Goal: Transaction & Acquisition: Purchase product/service

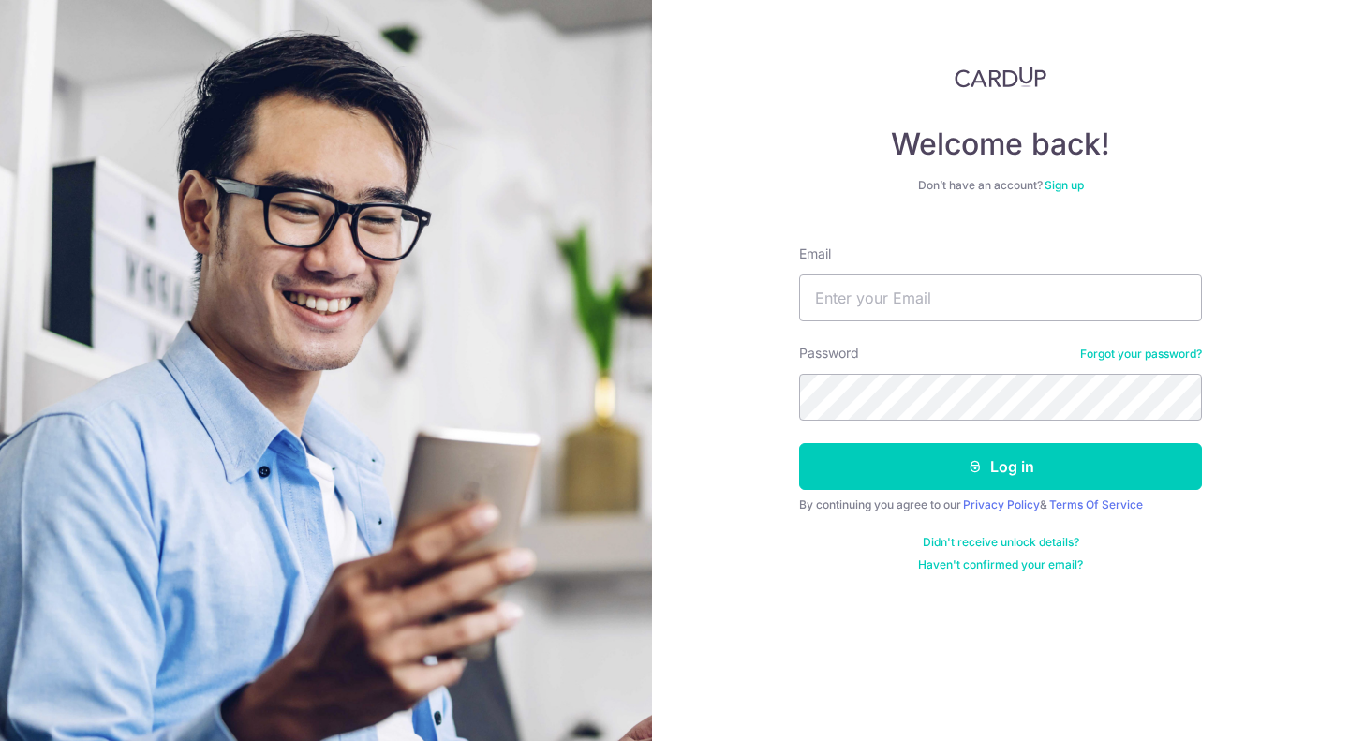
click at [881, 297] on input "Email" at bounding box center [1000, 298] width 403 height 47
click at [910, 304] on input "Email" at bounding box center [1000, 298] width 403 height 47
type input "antfarmsj@gmail.com"
click at [962, 456] on button "Log in" at bounding box center [1000, 466] width 403 height 47
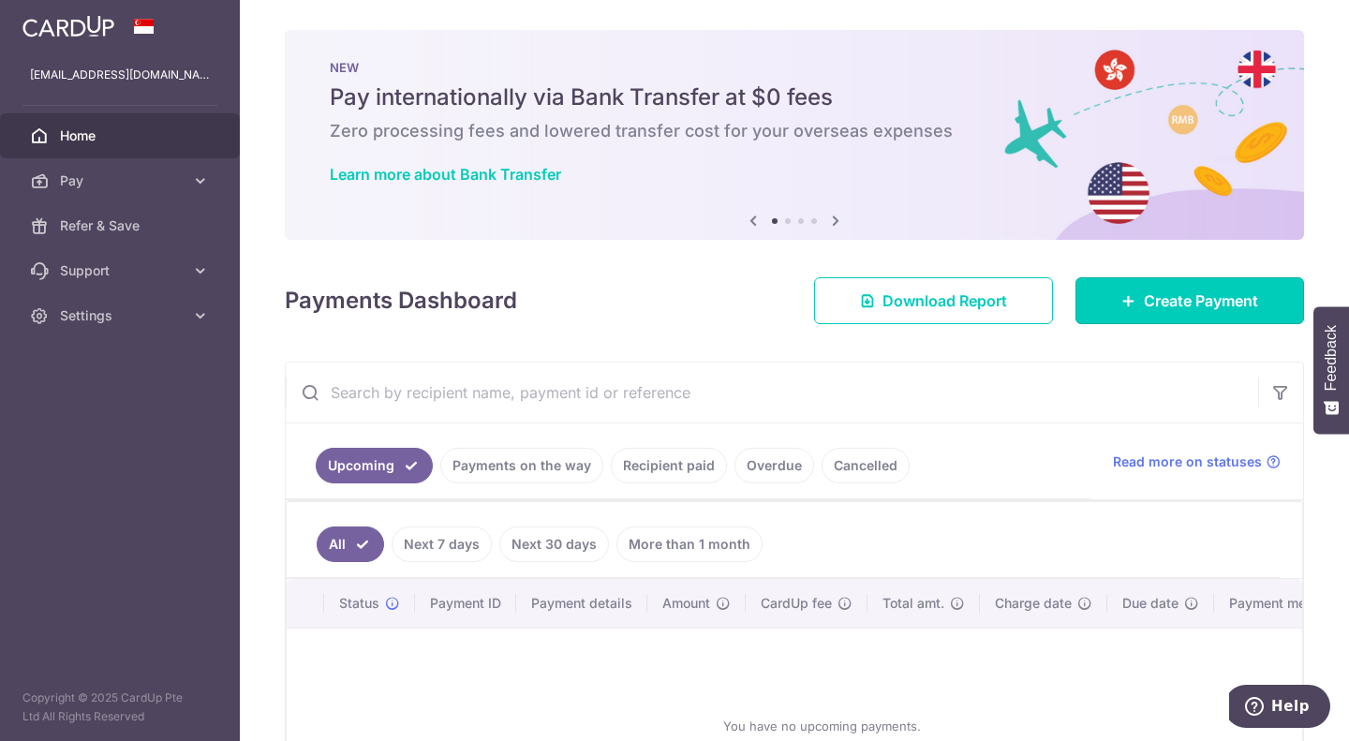
click at [1167, 307] on span "Create Payment" at bounding box center [1201, 301] width 114 height 22
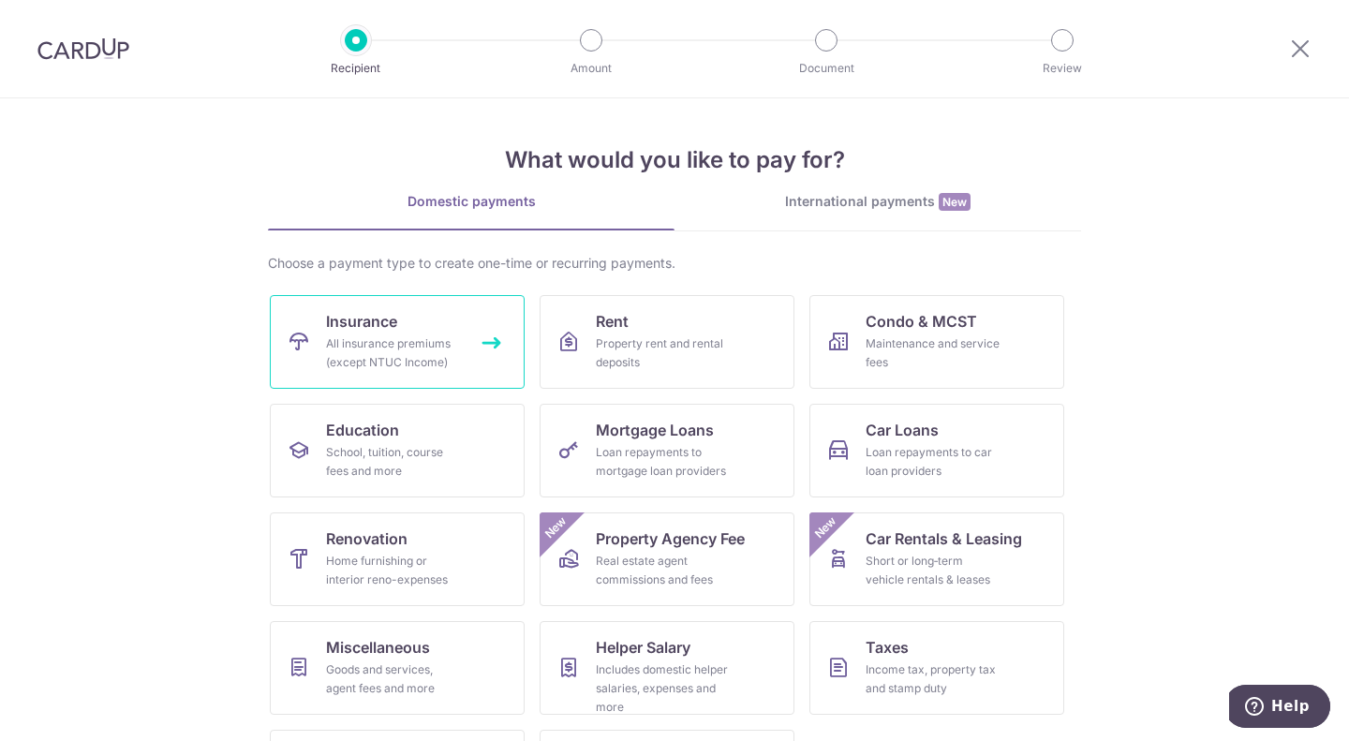
click at [326, 336] on div "All insurance premiums (except NTUC Income)" at bounding box center [393, 353] width 135 height 37
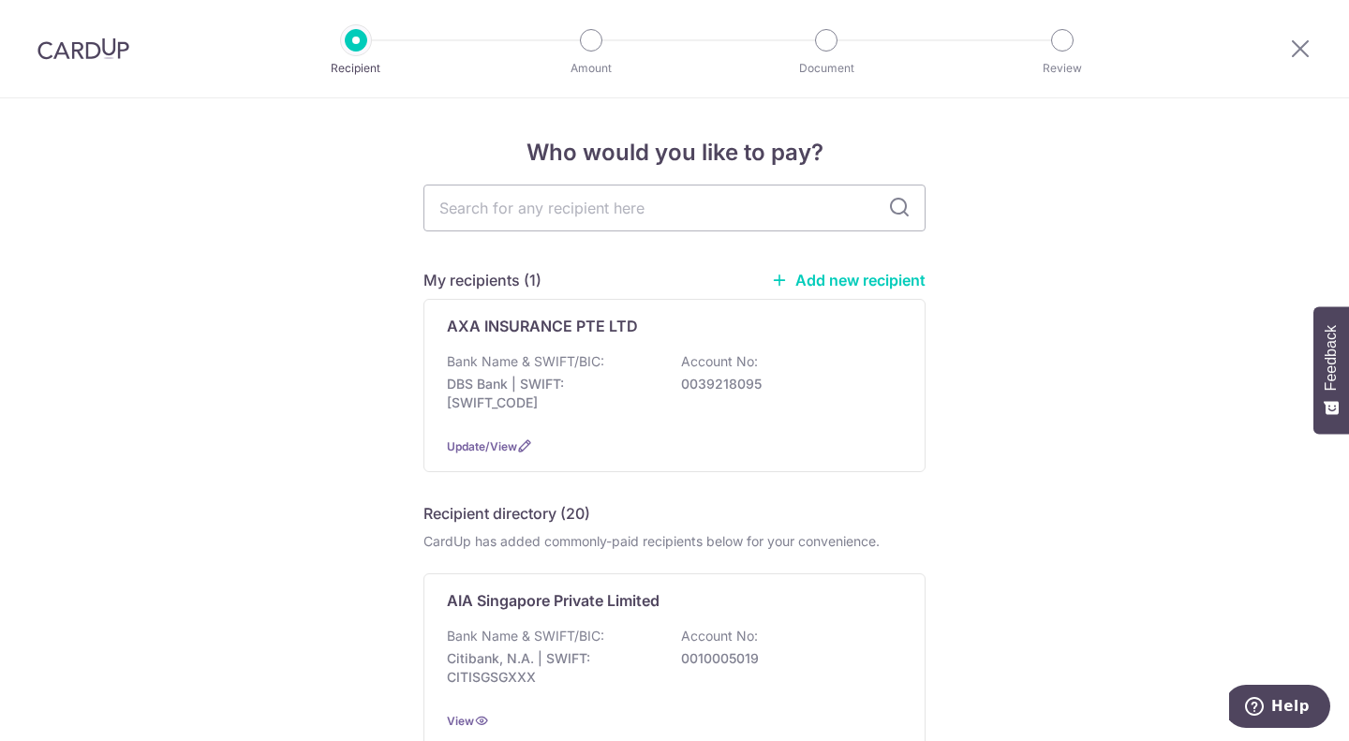
click at [524, 326] on p "AXA INSURANCE PTE LTD" at bounding box center [542, 326] width 191 height 22
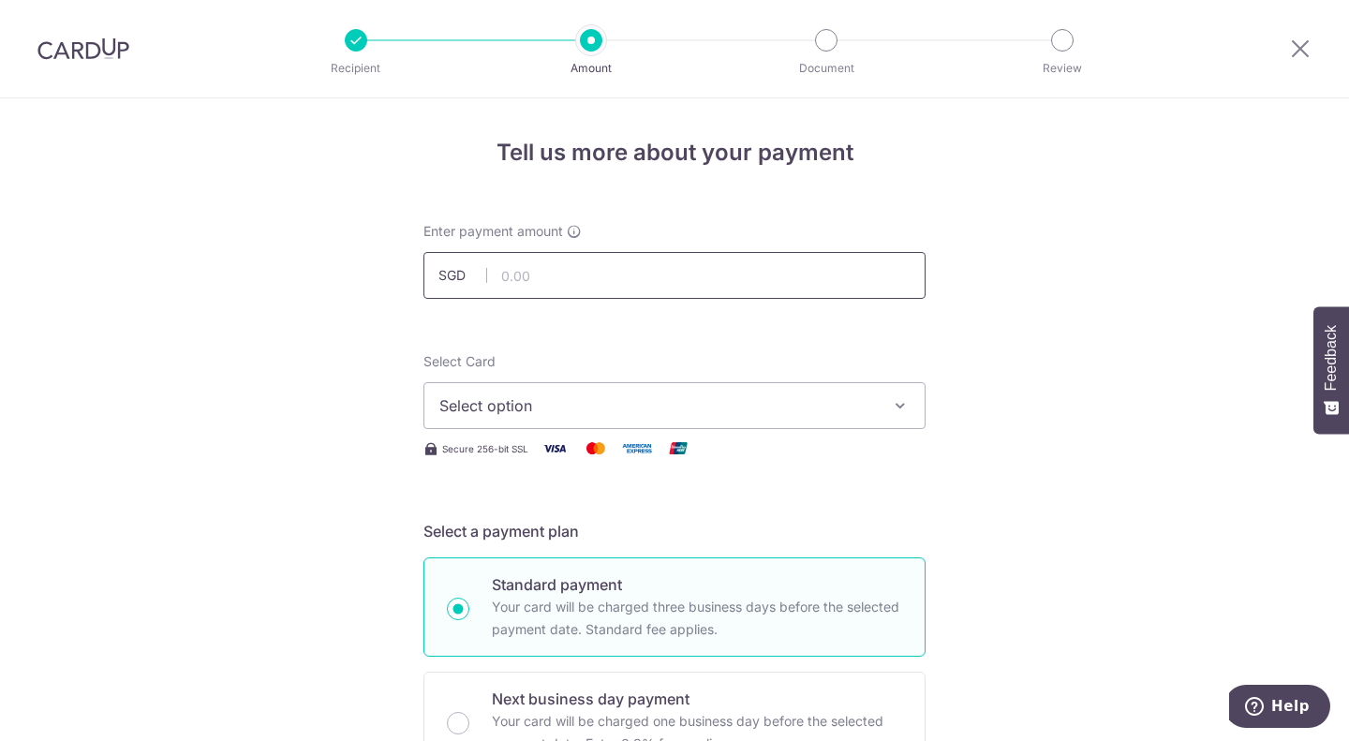
drag, startPoint x: 529, startPoint y: 270, endPoint x: 542, endPoint y: 280, distance: 16.0
click at [529, 270] on input "text" at bounding box center [675, 275] width 502 height 47
type input "1,763.90"
click at [531, 399] on span "Select option" at bounding box center [657, 406] width 437 height 22
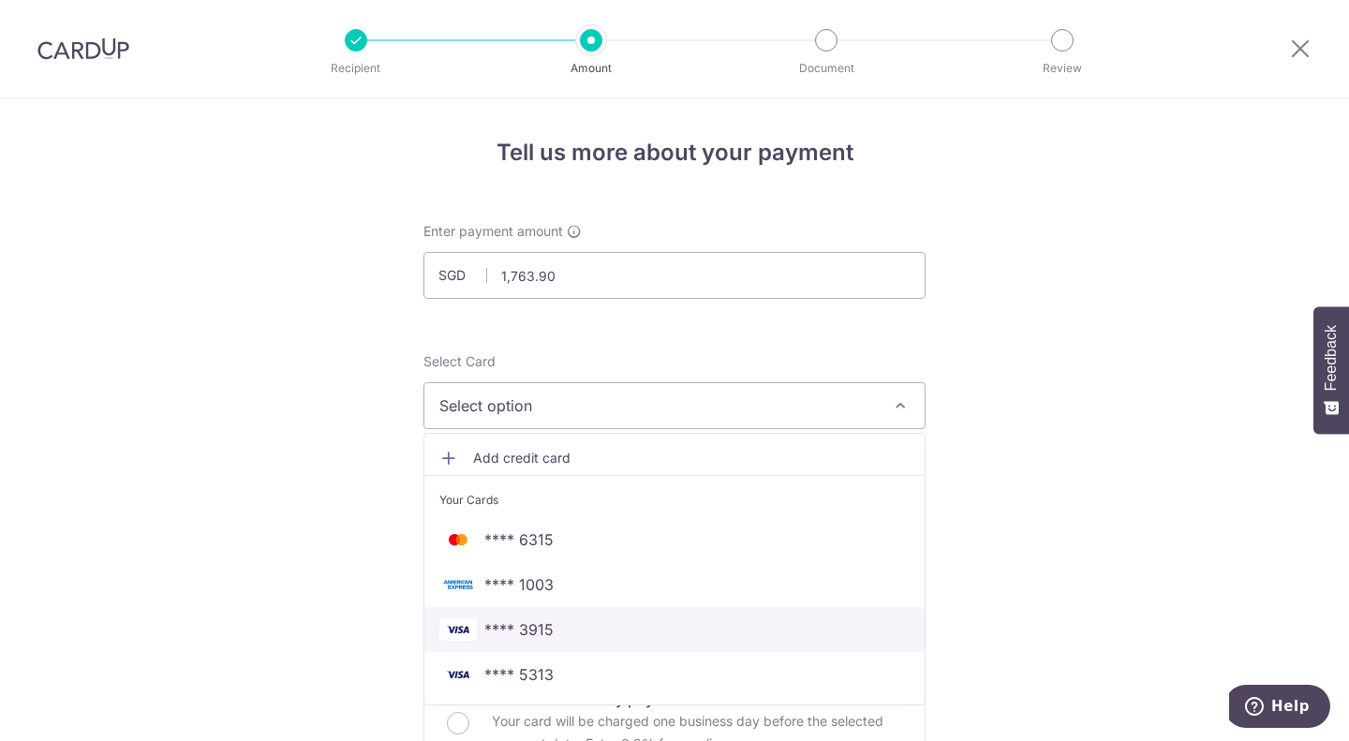
drag, startPoint x: 551, startPoint y: 623, endPoint x: 1040, endPoint y: 351, distance: 559.6
click at [551, 623] on span "**** 3915" at bounding box center [674, 629] width 470 height 22
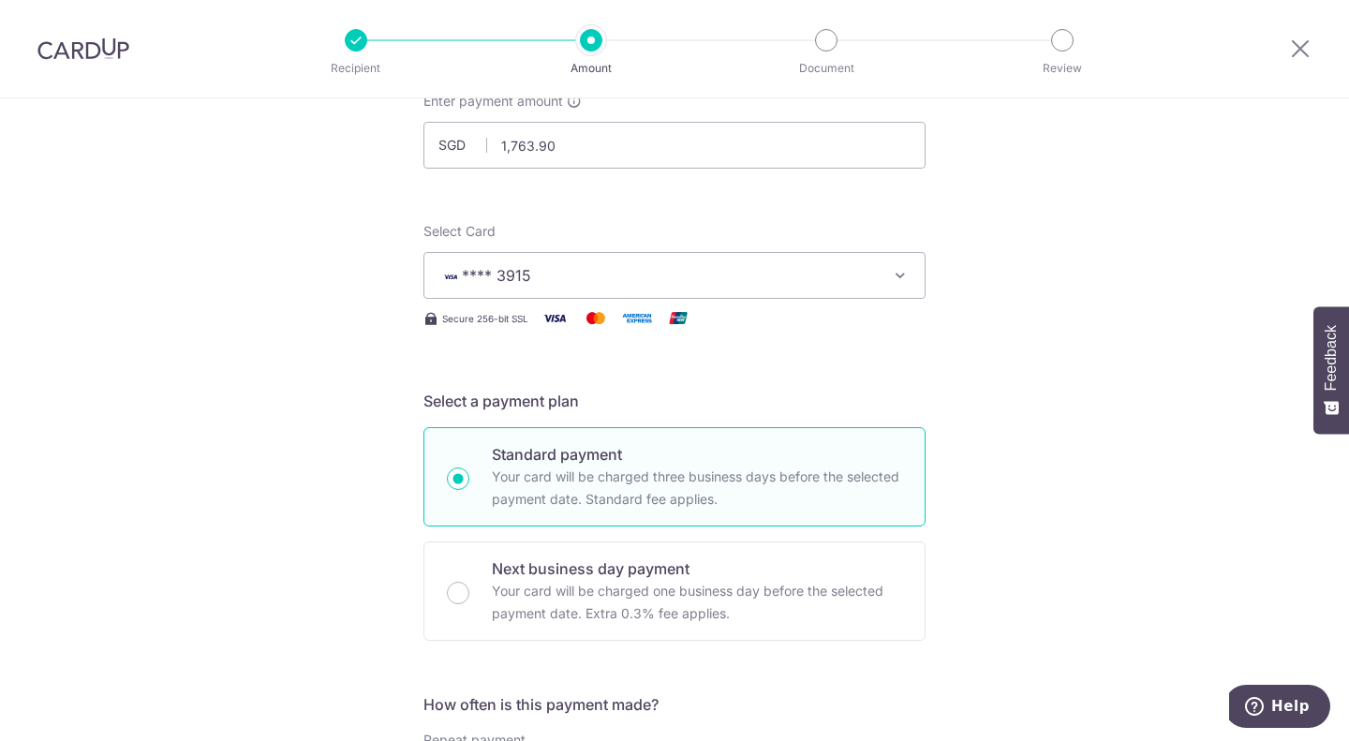
scroll to position [94, 0]
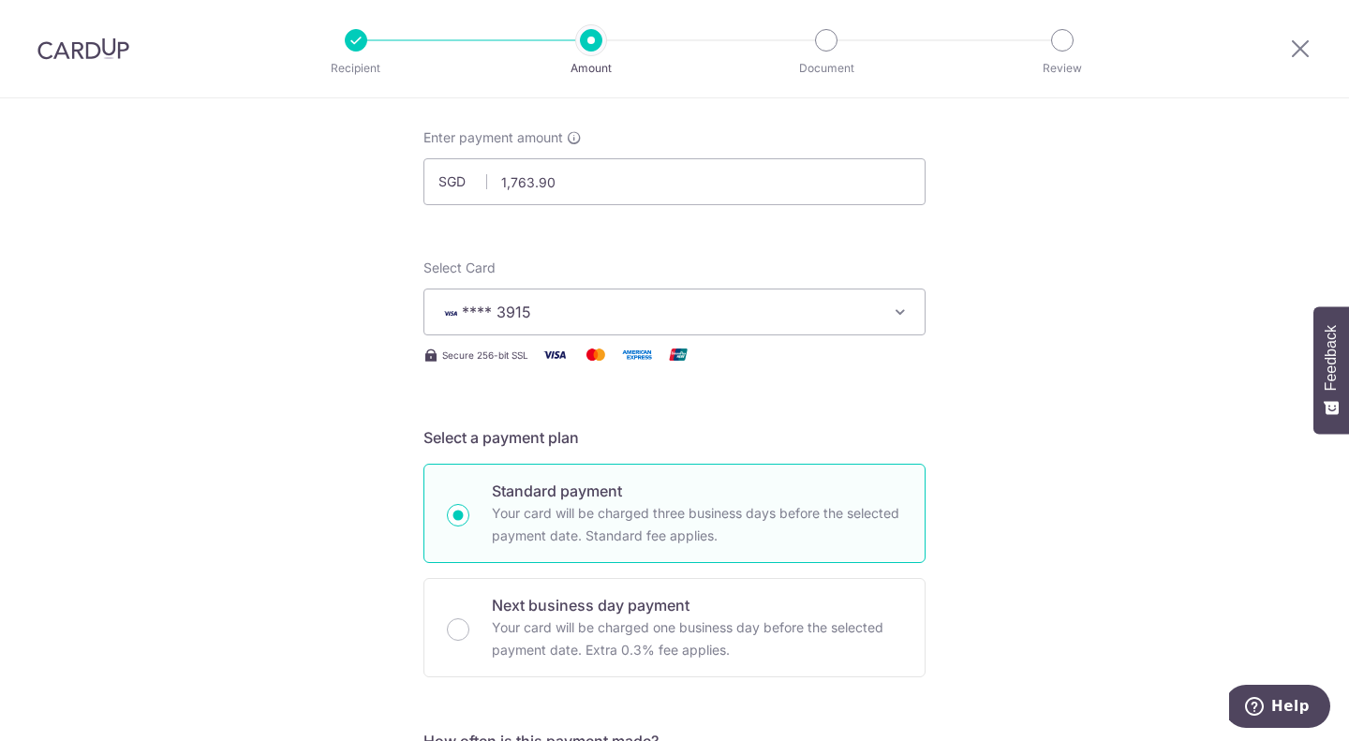
click at [749, 316] on span "**** 3915" at bounding box center [657, 312] width 437 height 22
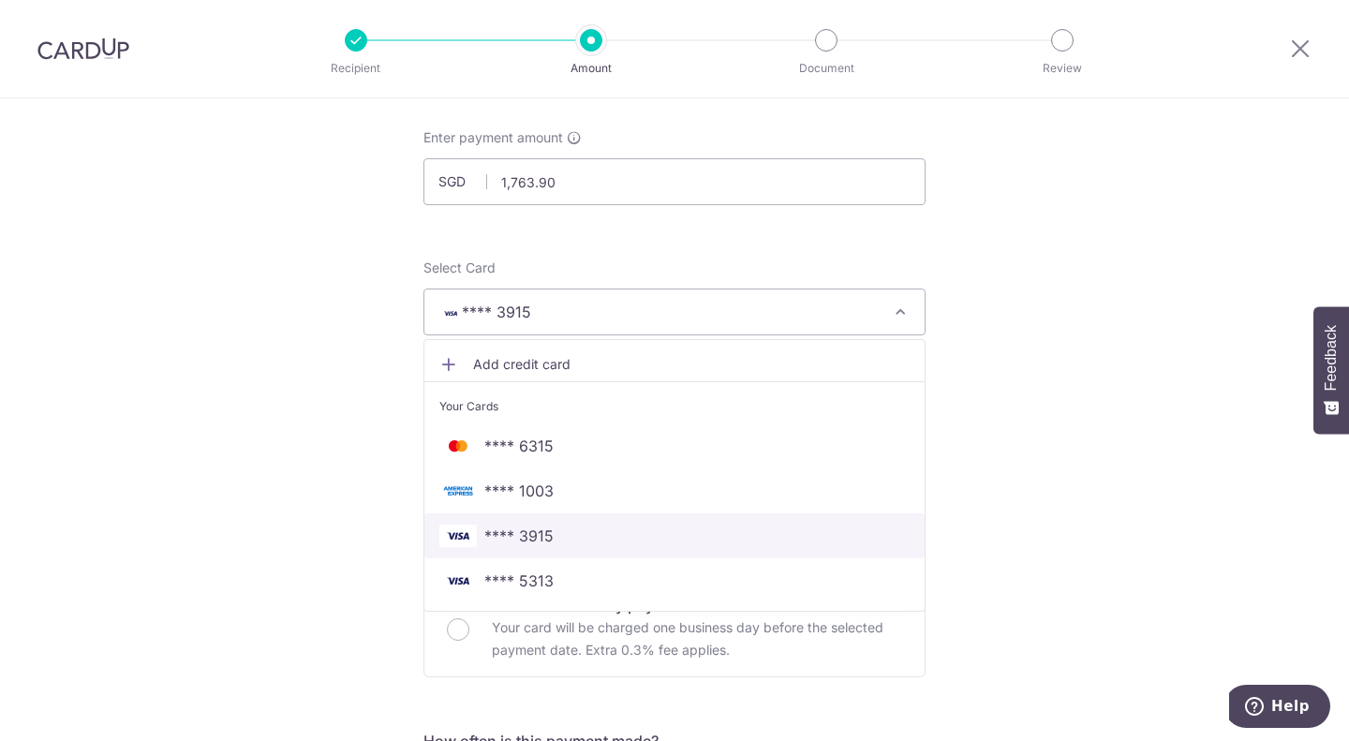
click at [492, 538] on span "**** 3915" at bounding box center [518, 536] width 69 height 22
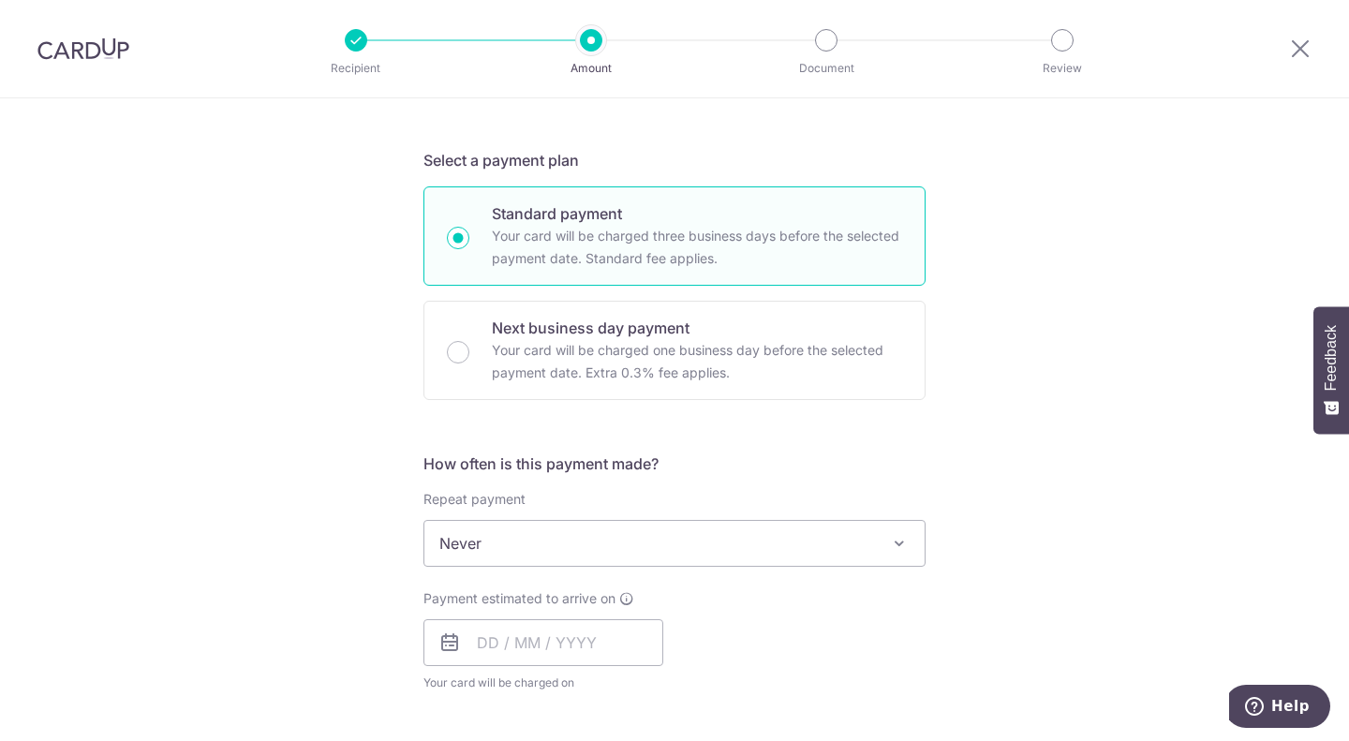
scroll to position [469, 0]
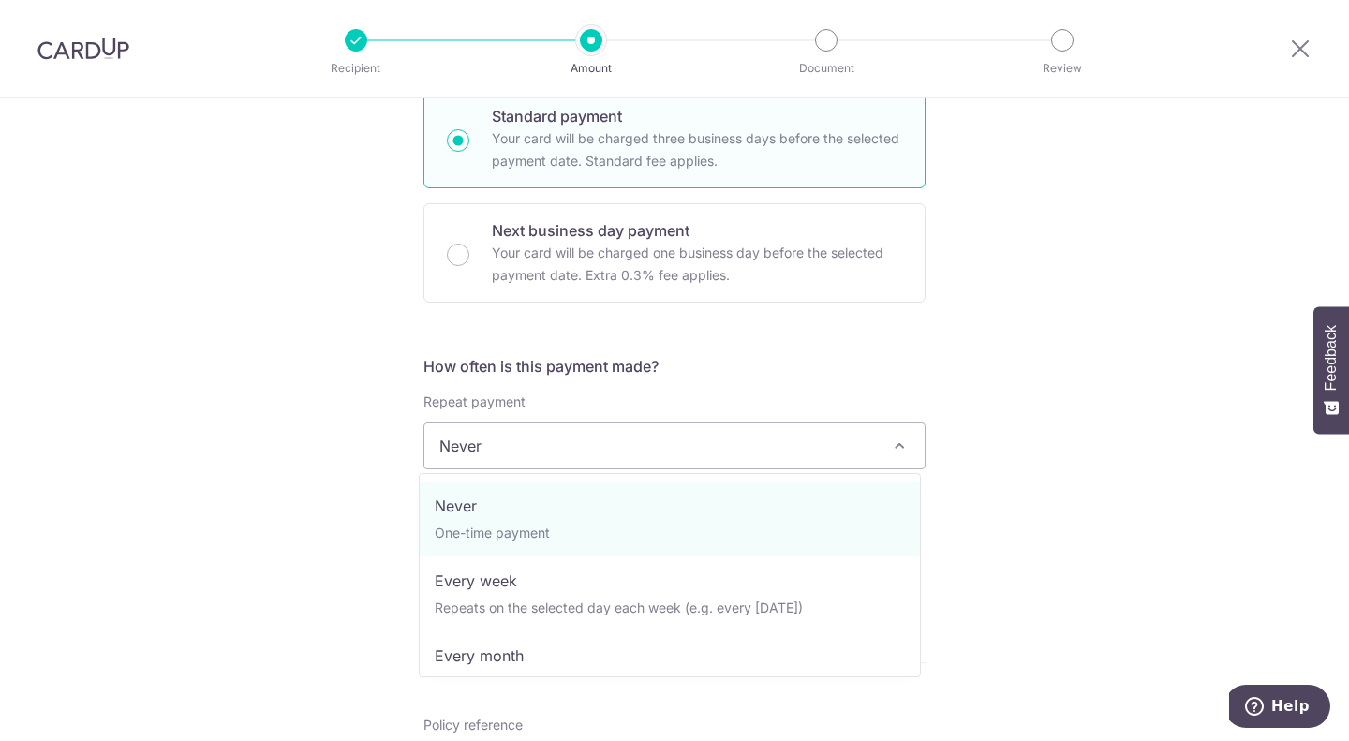
click at [884, 427] on span "Never" at bounding box center [674, 446] width 500 height 45
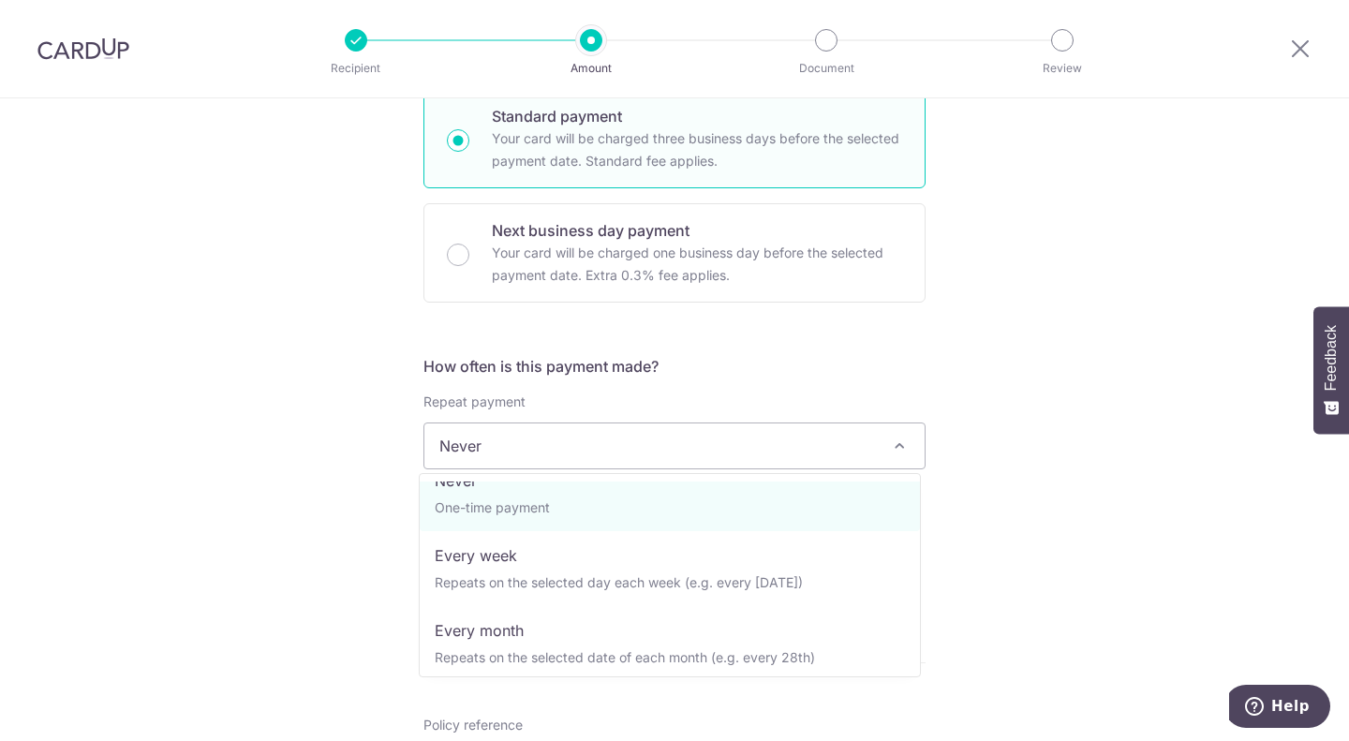
scroll to position [0, 0]
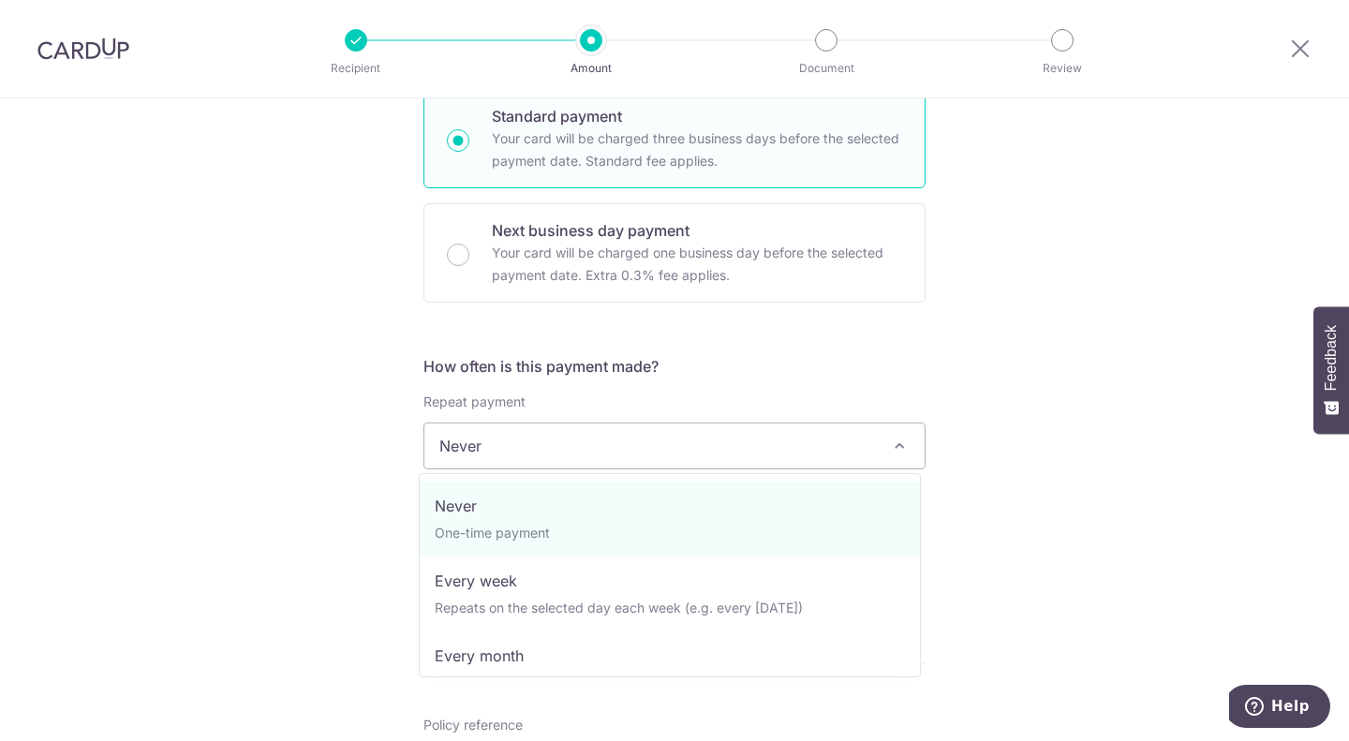
click at [1117, 389] on div "Tell us more about your payment Enter payment amount SGD 1,763.90 1763.90 Selec…" at bounding box center [674, 477] width 1349 height 1695
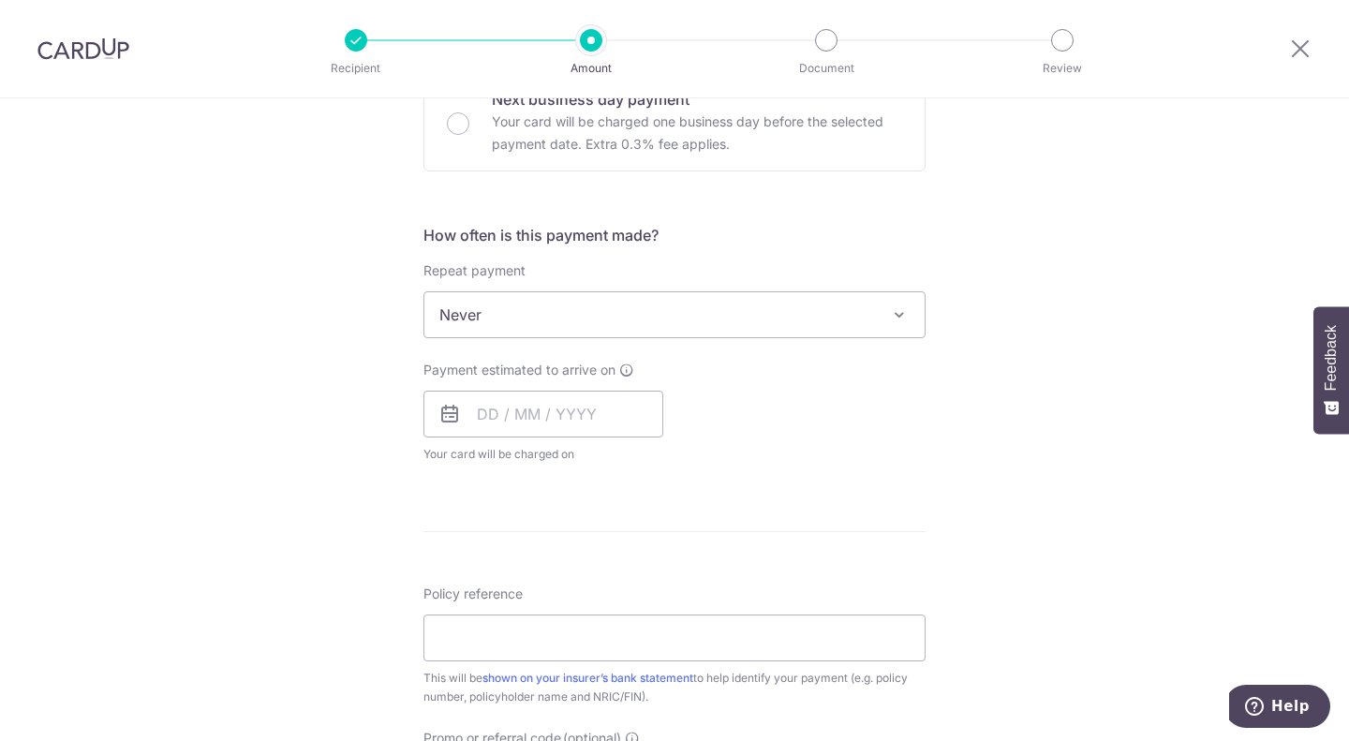
scroll to position [656, 0]
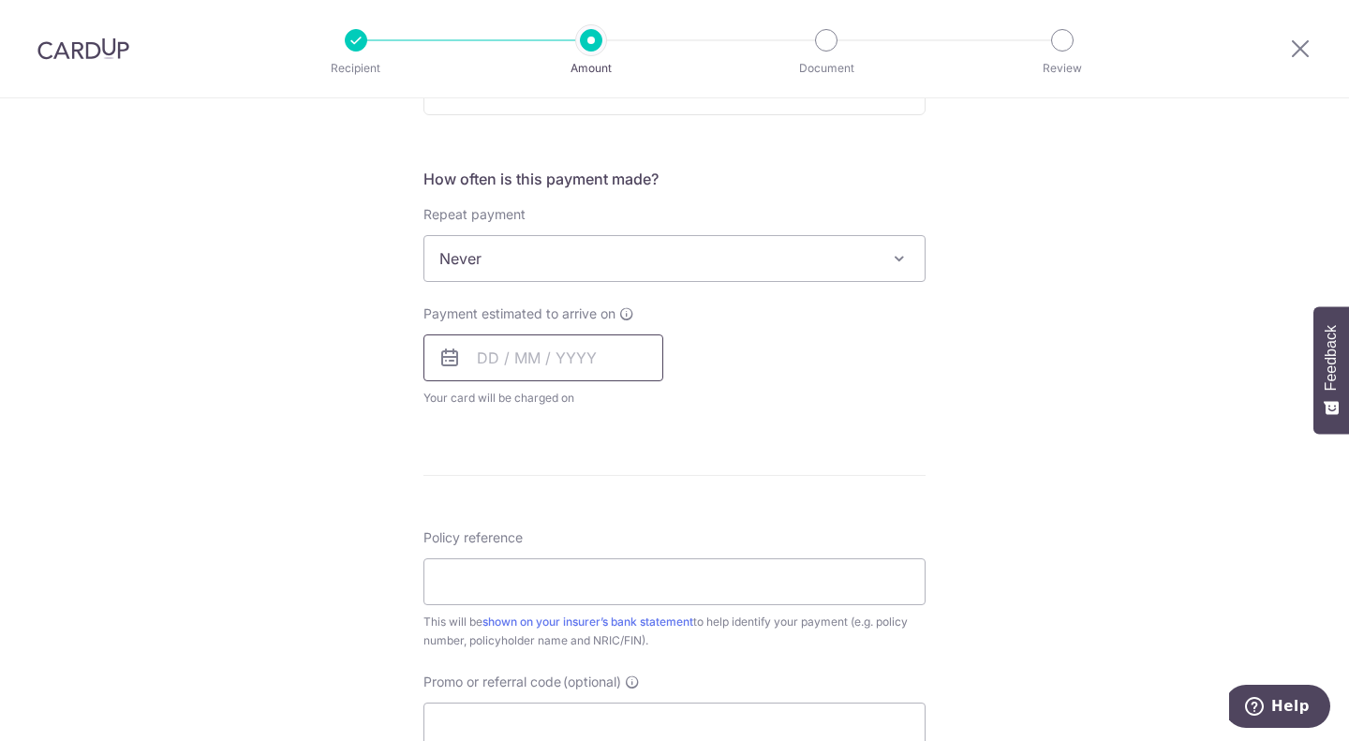
click at [472, 354] on input "text" at bounding box center [544, 358] width 240 height 47
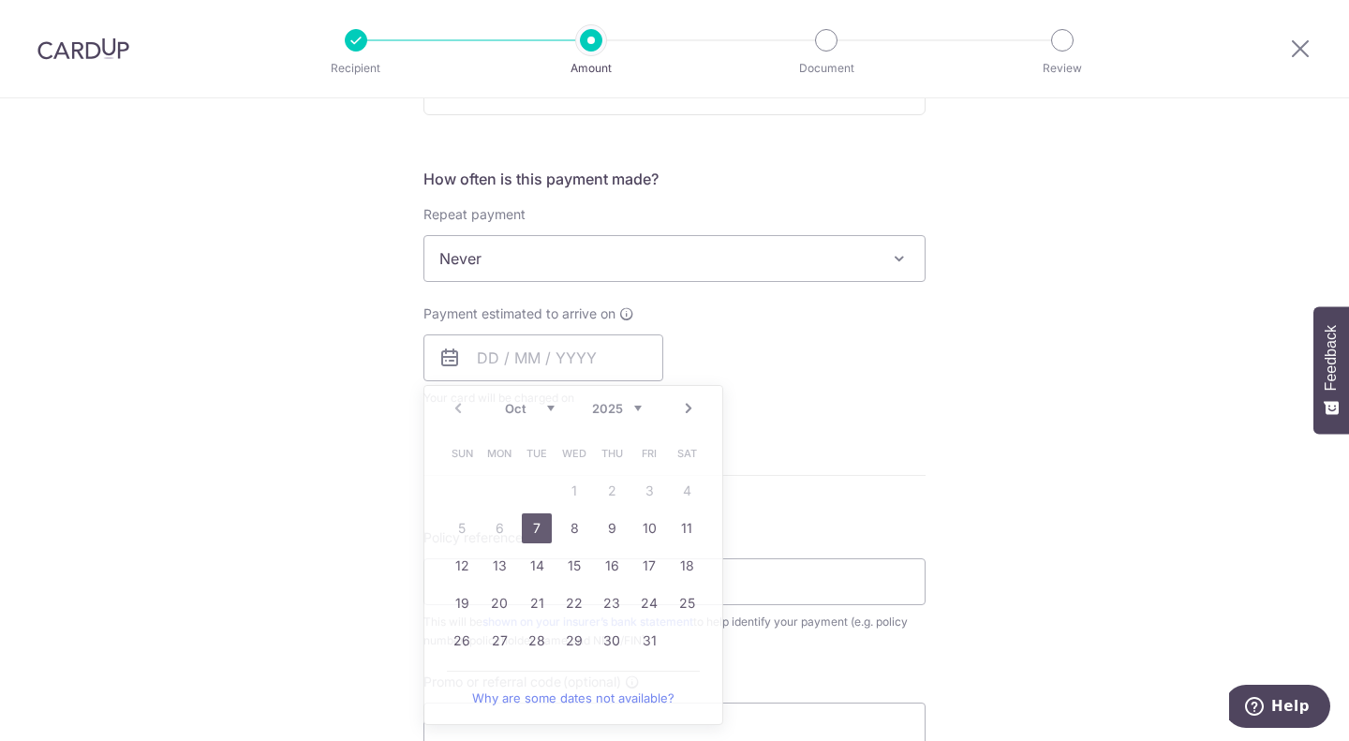
click at [1214, 381] on div "Tell us more about your payment Enter payment amount SGD 1,763.90 1763.90 Selec…" at bounding box center [674, 289] width 1349 height 1695
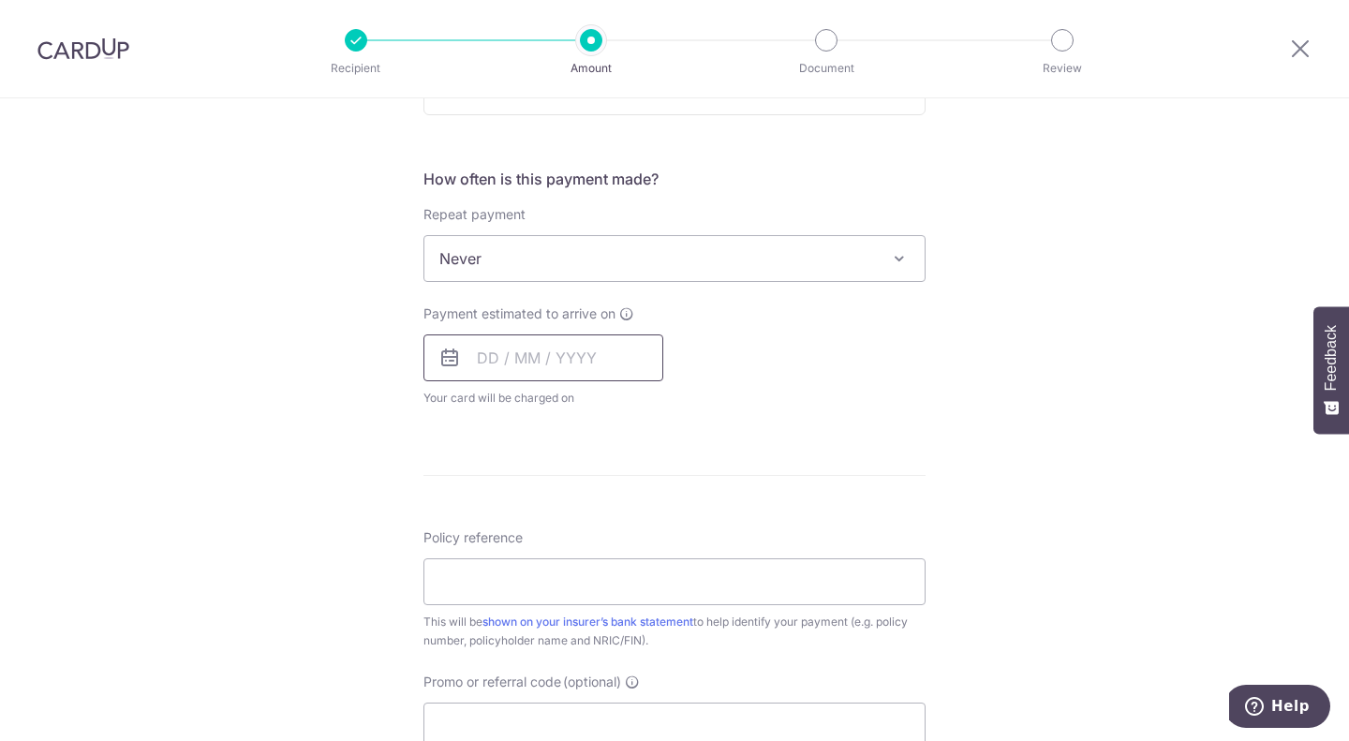
click at [640, 357] on input "text" at bounding box center [544, 358] width 240 height 47
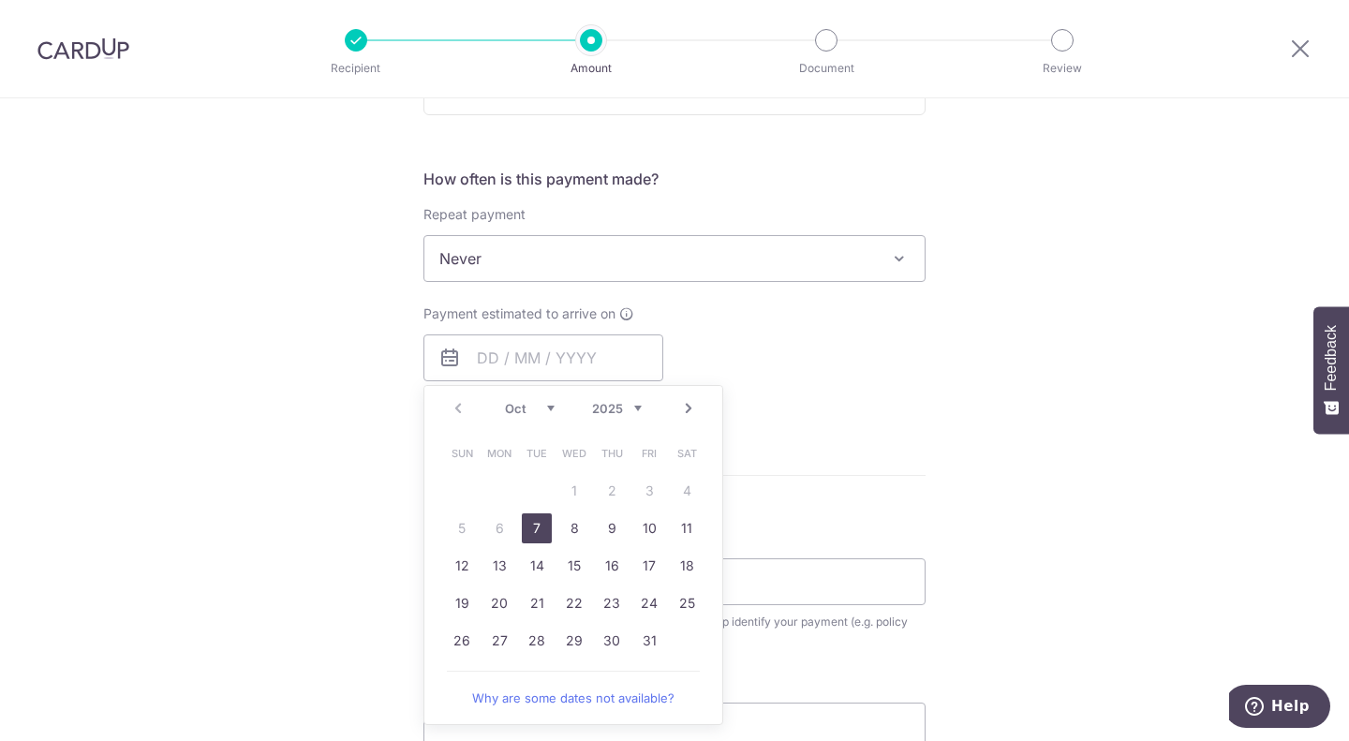
drag, startPoint x: 527, startPoint y: 529, endPoint x: 1033, endPoint y: 318, distance: 548.5
click at [527, 529] on link "7" at bounding box center [537, 529] width 30 height 30
type input "07/10/2025"
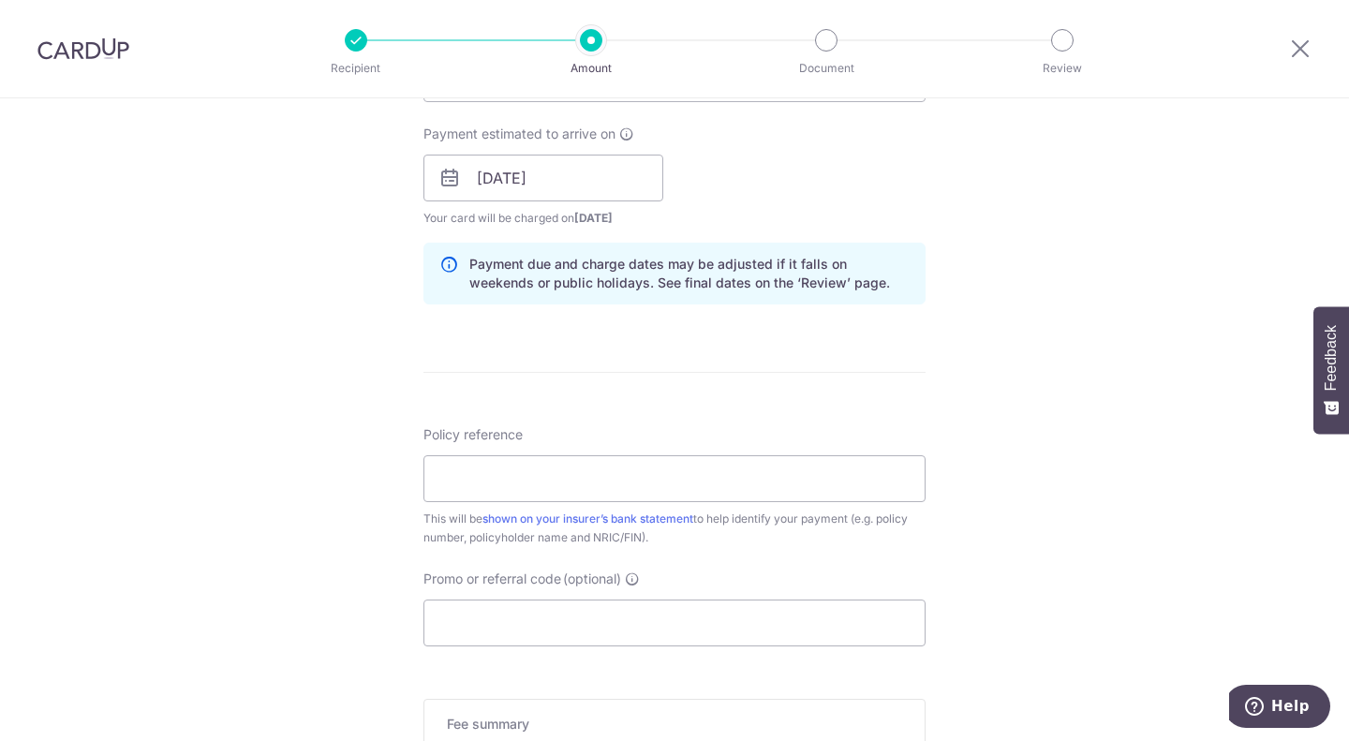
scroll to position [843, 0]
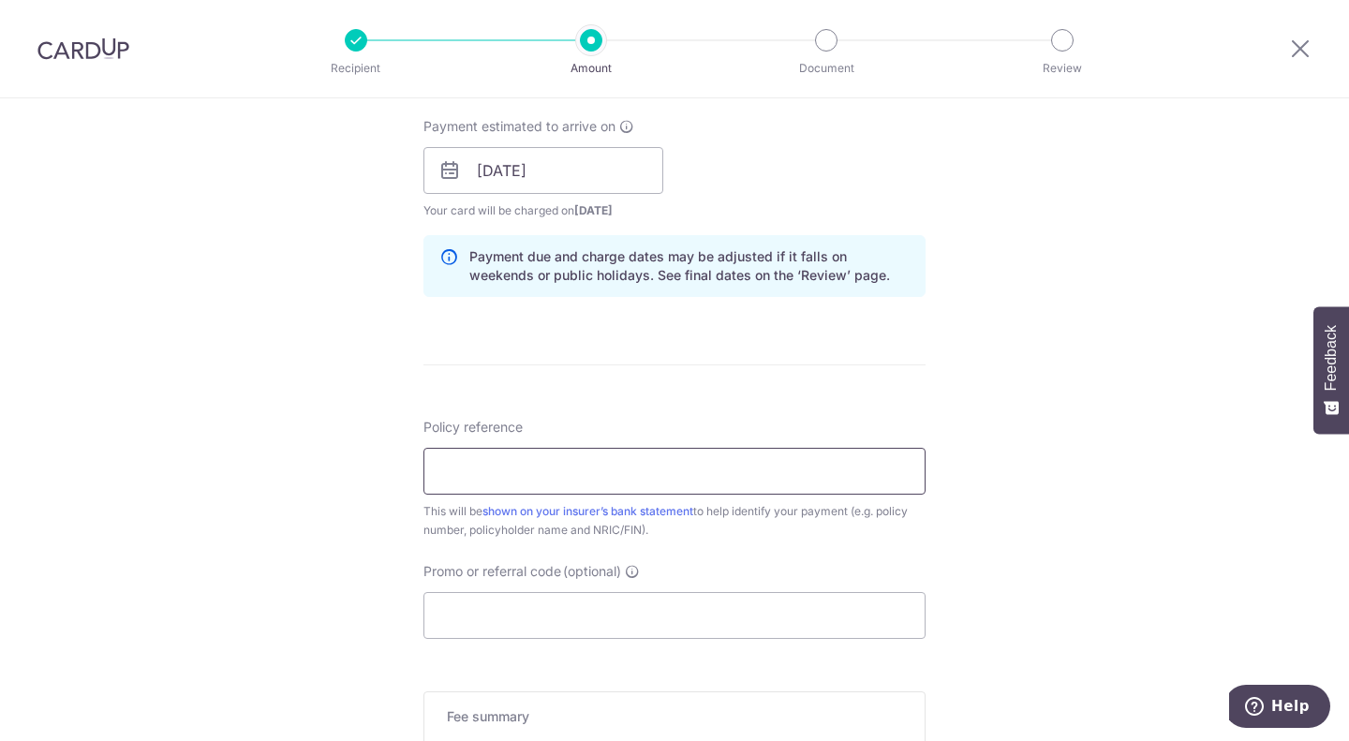
click at [501, 477] on input "Policy reference" at bounding box center [675, 471] width 502 height 47
click at [500, 465] on input "Policy reference" at bounding box center [675, 471] width 502 height 47
click at [1050, 589] on div "Tell us more about your payment Enter payment amount SGD 1,763.90 1763.90 Selec…" at bounding box center [674, 141] width 1349 height 1772
click at [553, 473] on input "Policy reference" at bounding box center [675, 471] width 502 height 47
type input "S8526951H"
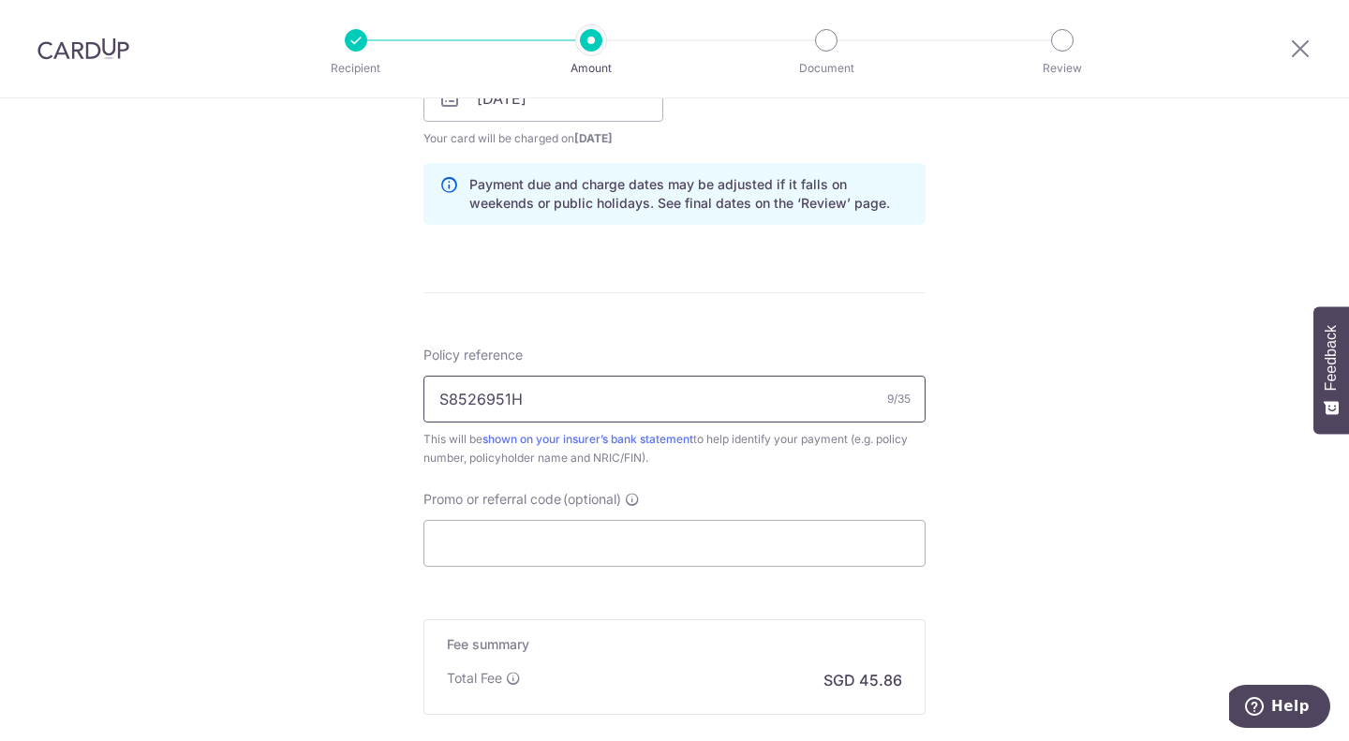
scroll to position [1031, 0]
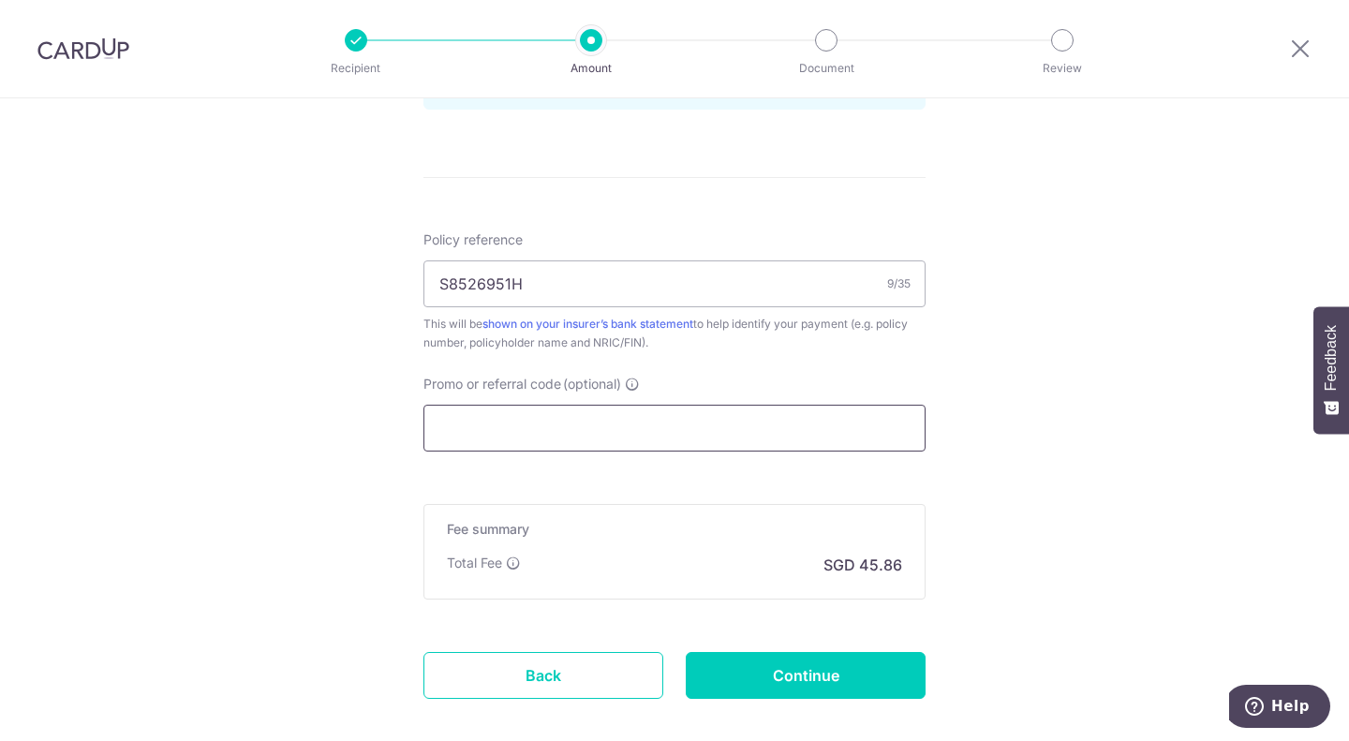
click at [506, 430] on input "Promo or referral code (optional)" at bounding box center [675, 428] width 502 height 47
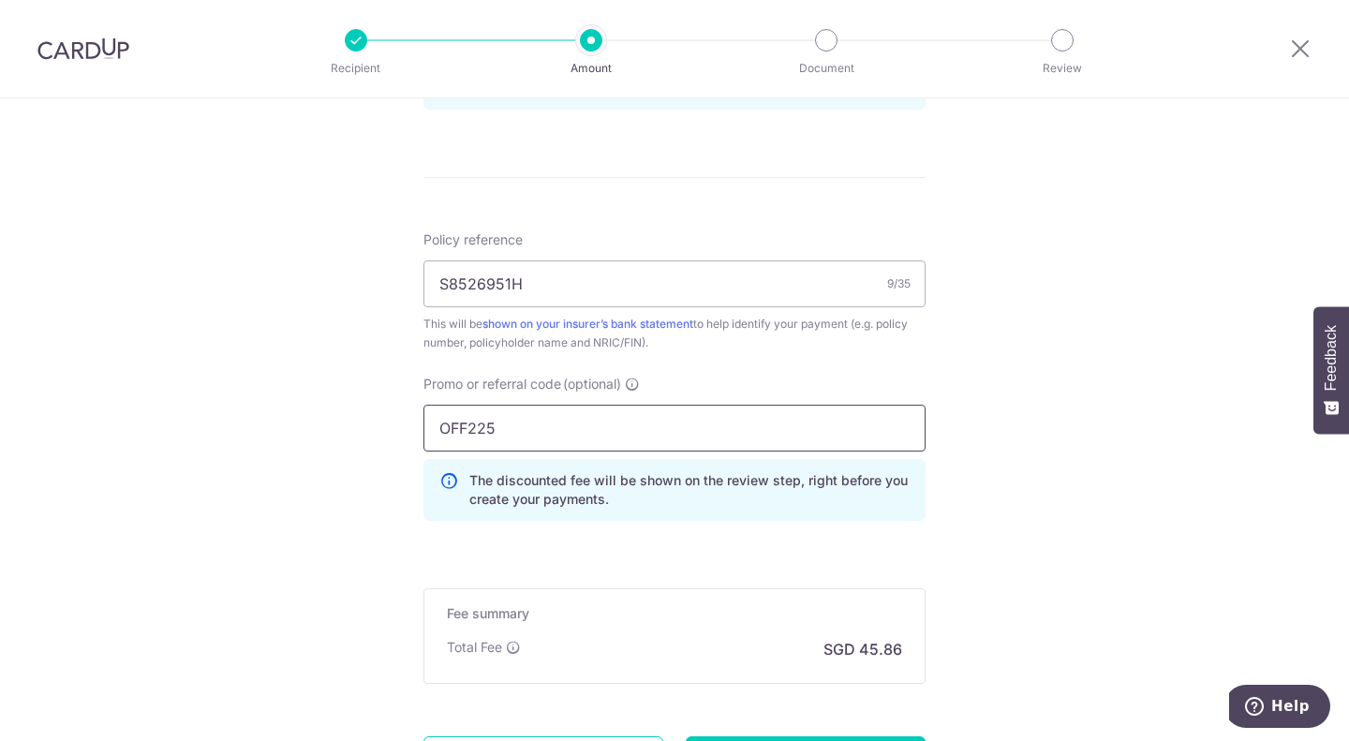
type input "OFF225"
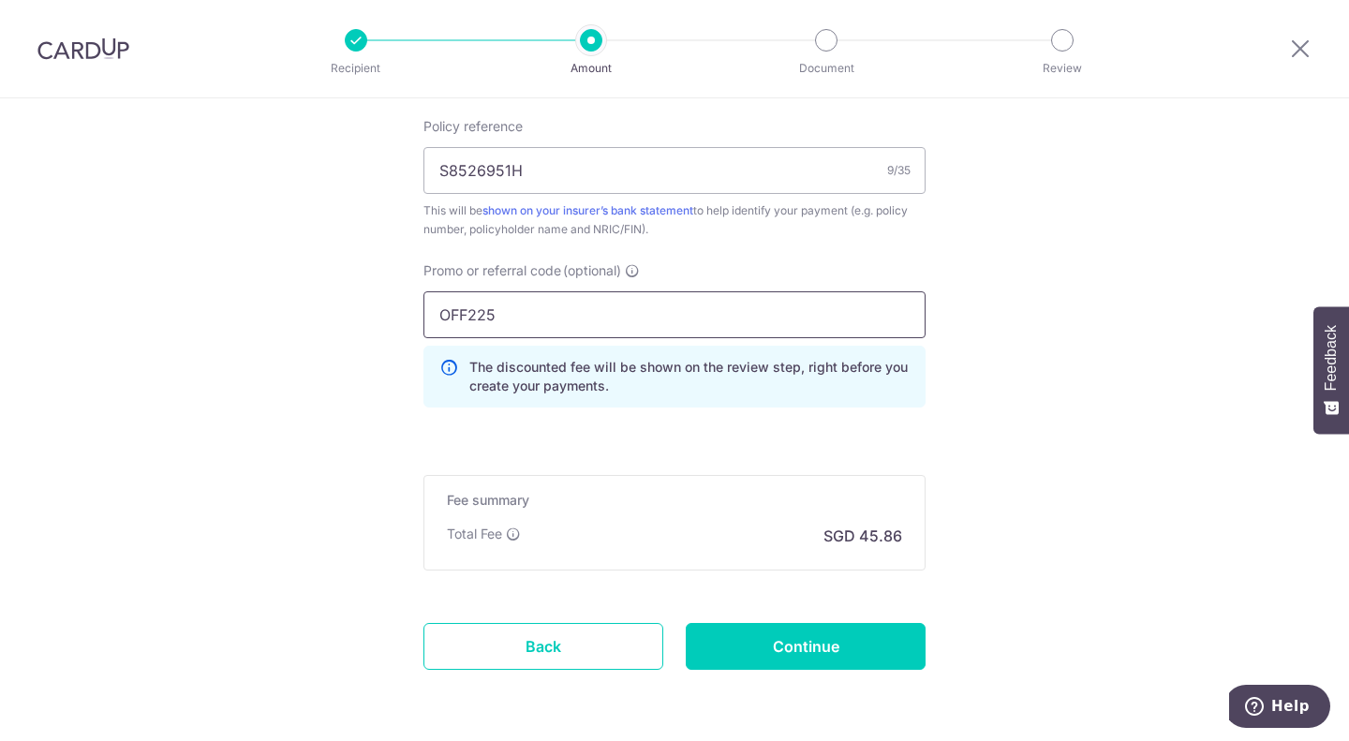
scroll to position [1213, 0]
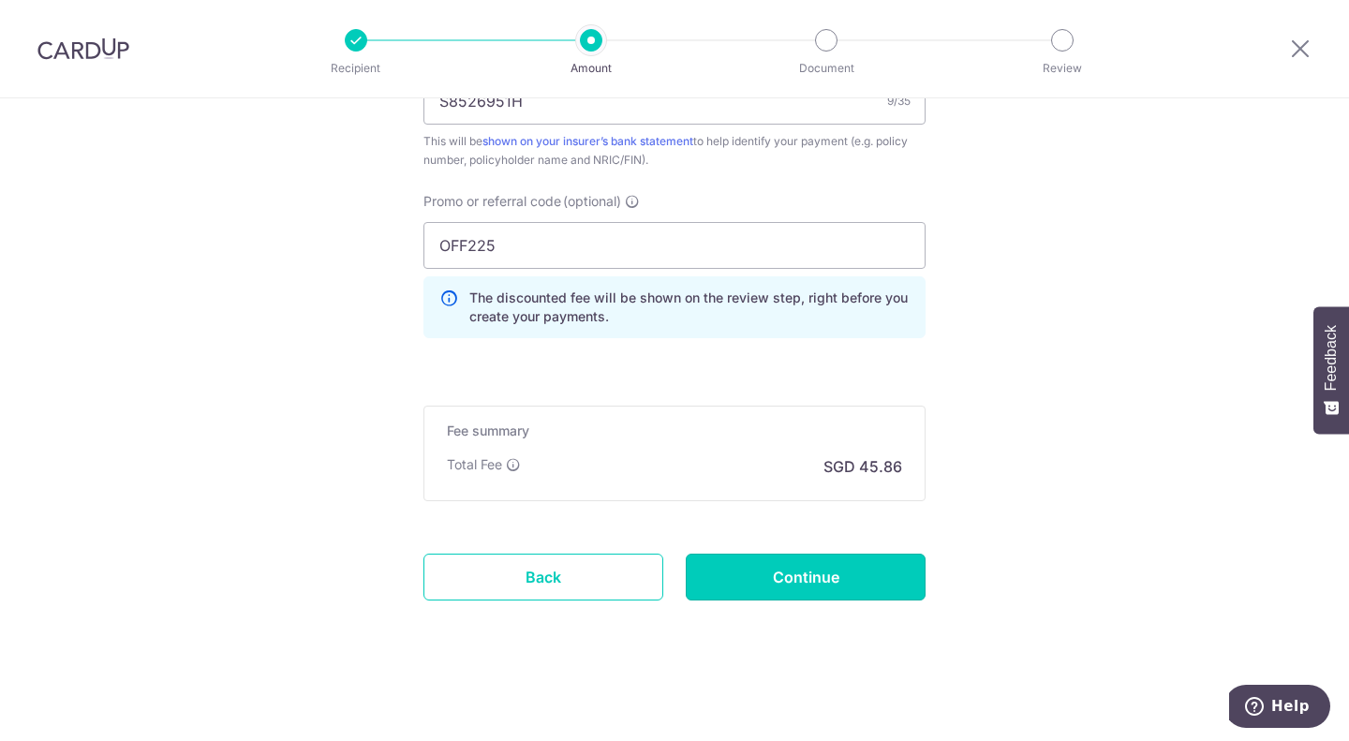
click at [826, 571] on input "Continue" at bounding box center [806, 577] width 240 height 47
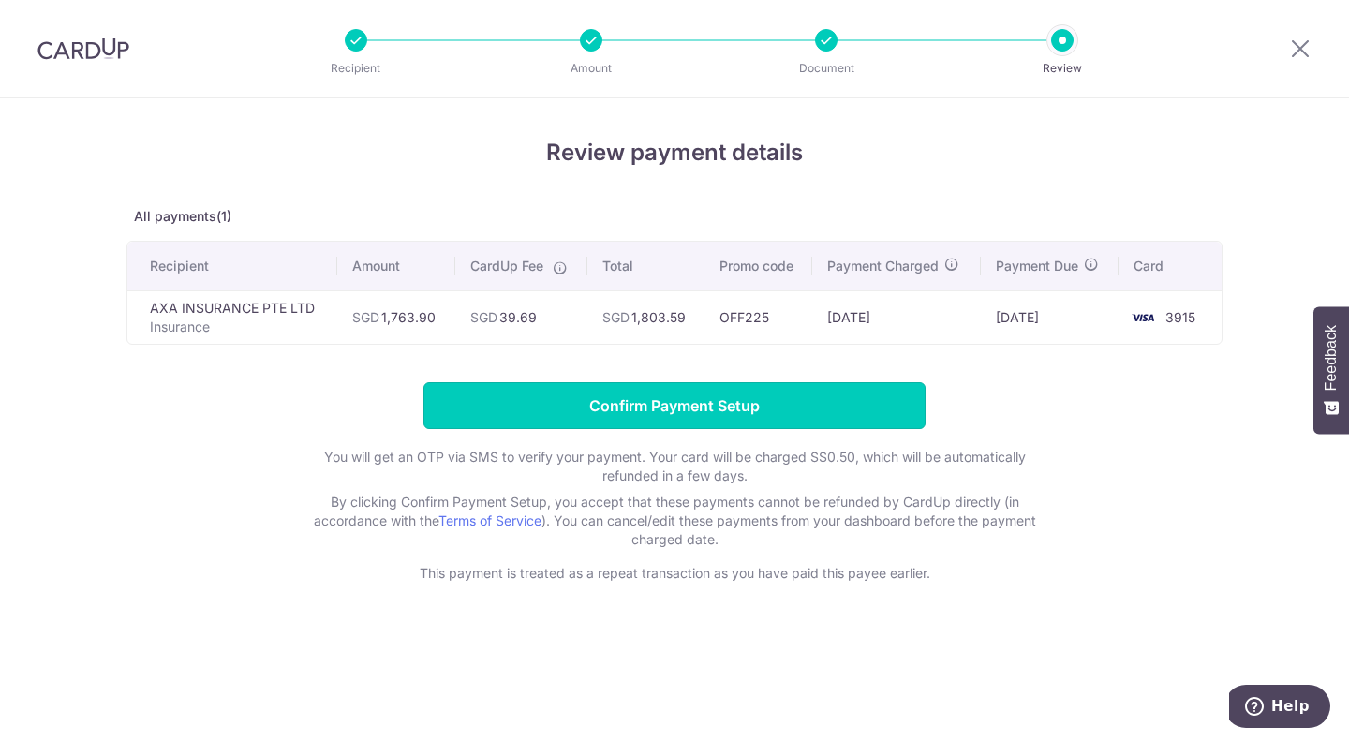
click at [663, 402] on input "Confirm Payment Setup" at bounding box center [675, 405] width 502 height 47
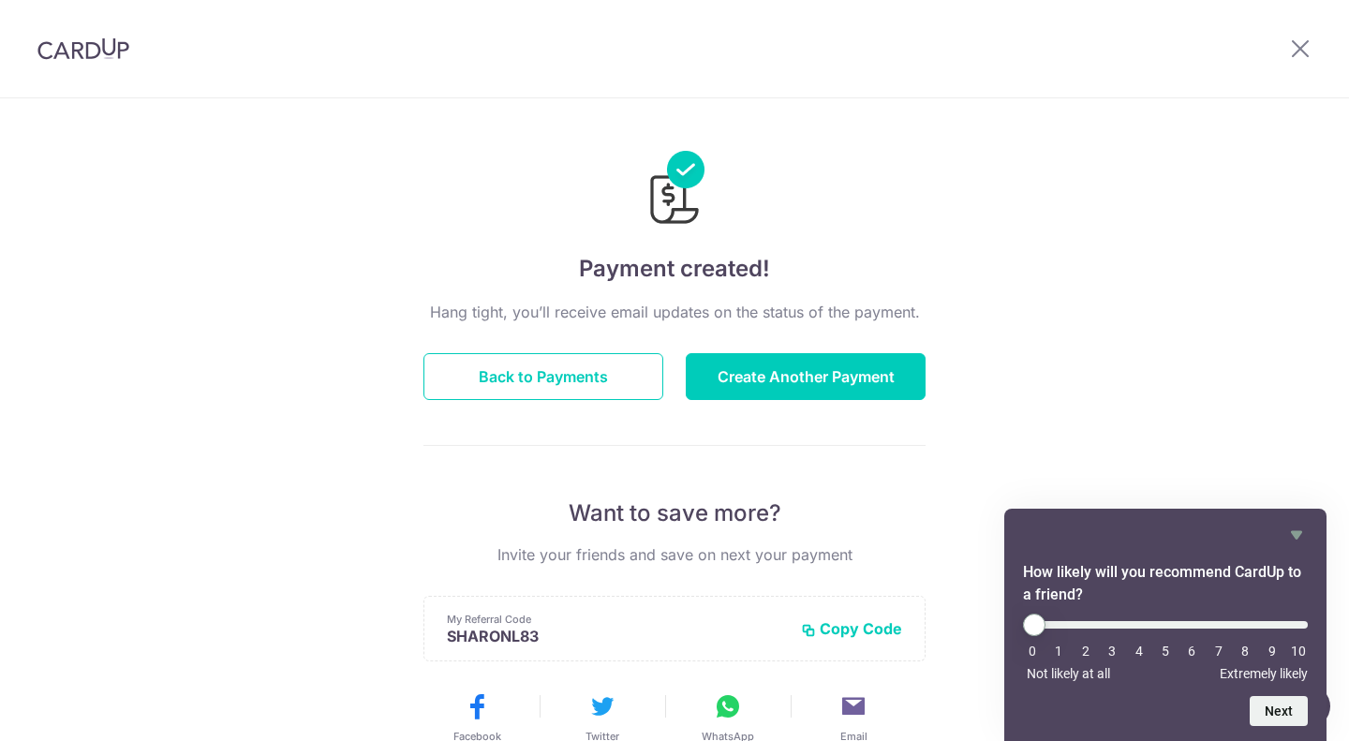
click at [1299, 531] on icon "Hide survey" at bounding box center [1296, 535] width 11 height 8
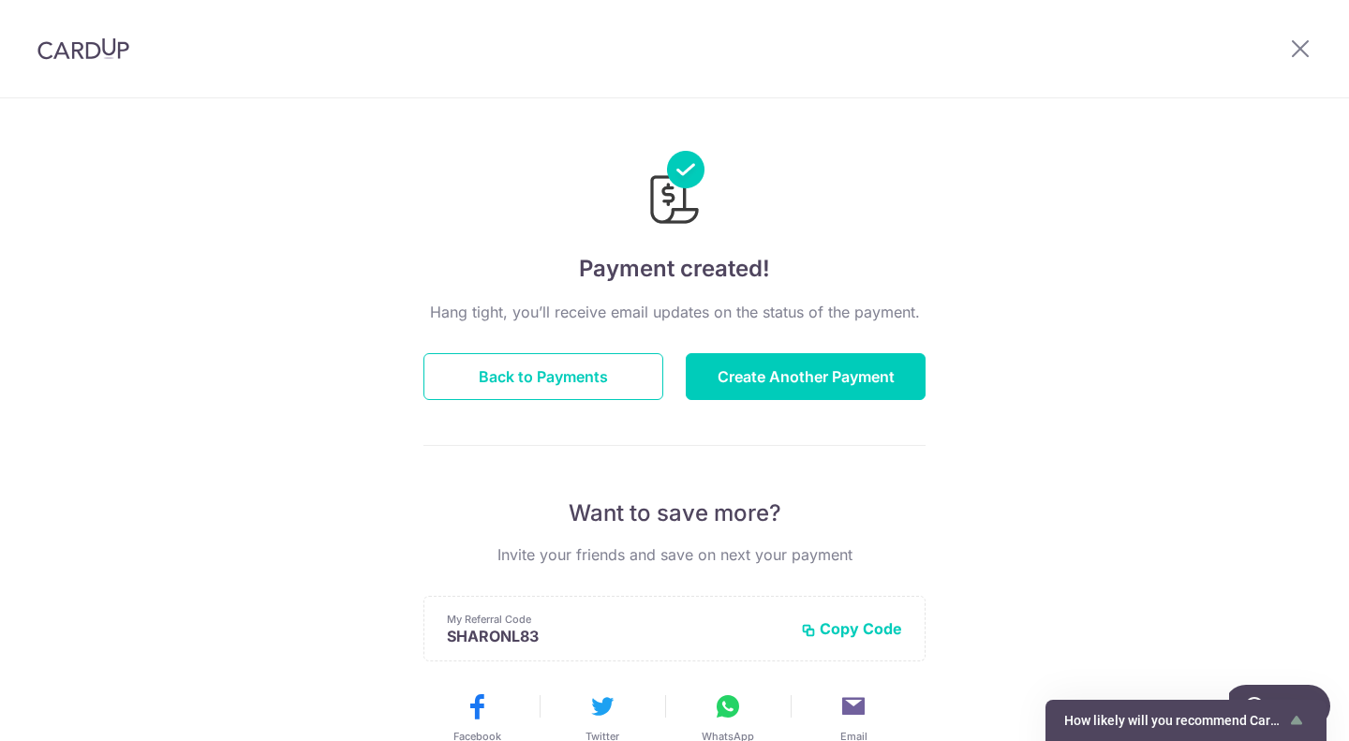
click at [1129, 290] on div "Payment created! Hang tight, you’ll receive email updates on the status of the …" at bounding box center [674, 598] width 1349 height 1001
click at [1298, 49] on icon at bounding box center [1300, 48] width 22 height 23
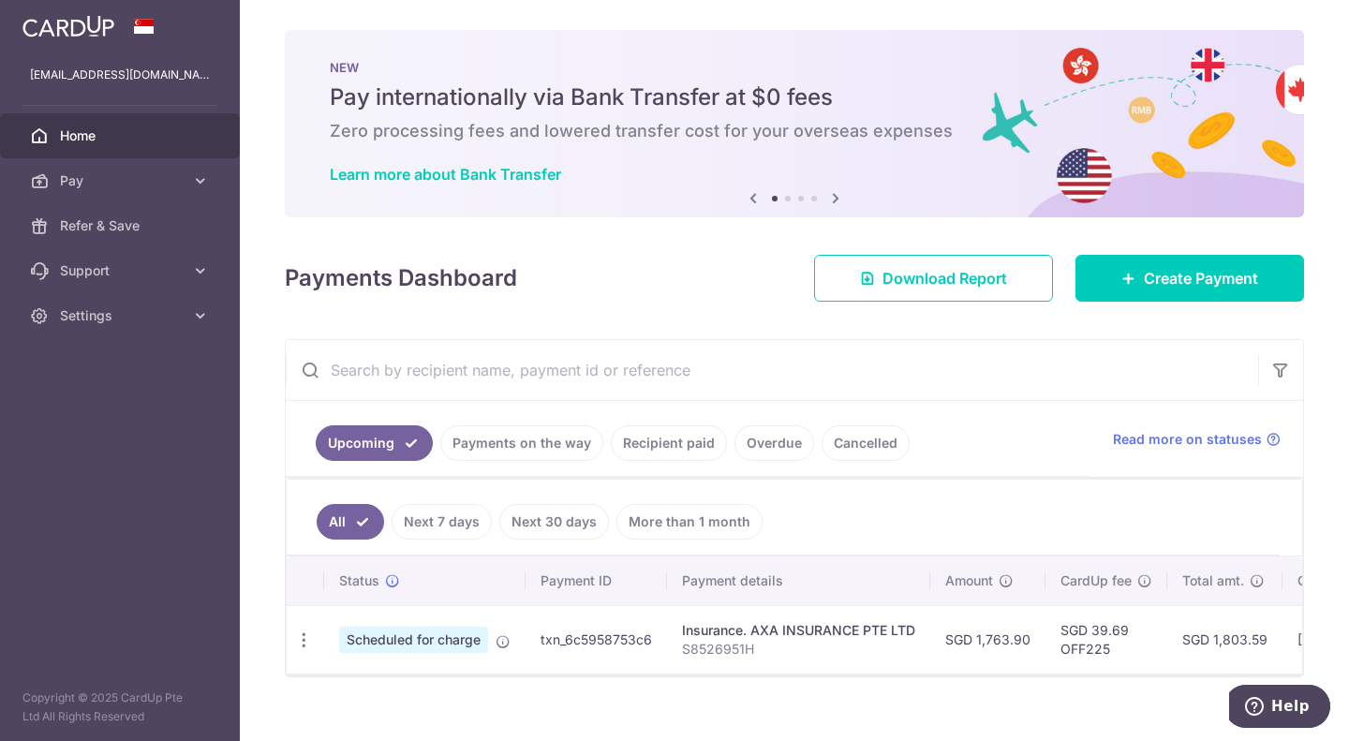
click at [80, 29] on img at bounding box center [68, 26] width 92 height 22
click at [170, 311] on span "Settings" at bounding box center [122, 315] width 124 height 19
click at [97, 407] on span "Logout" at bounding box center [122, 405] width 124 height 19
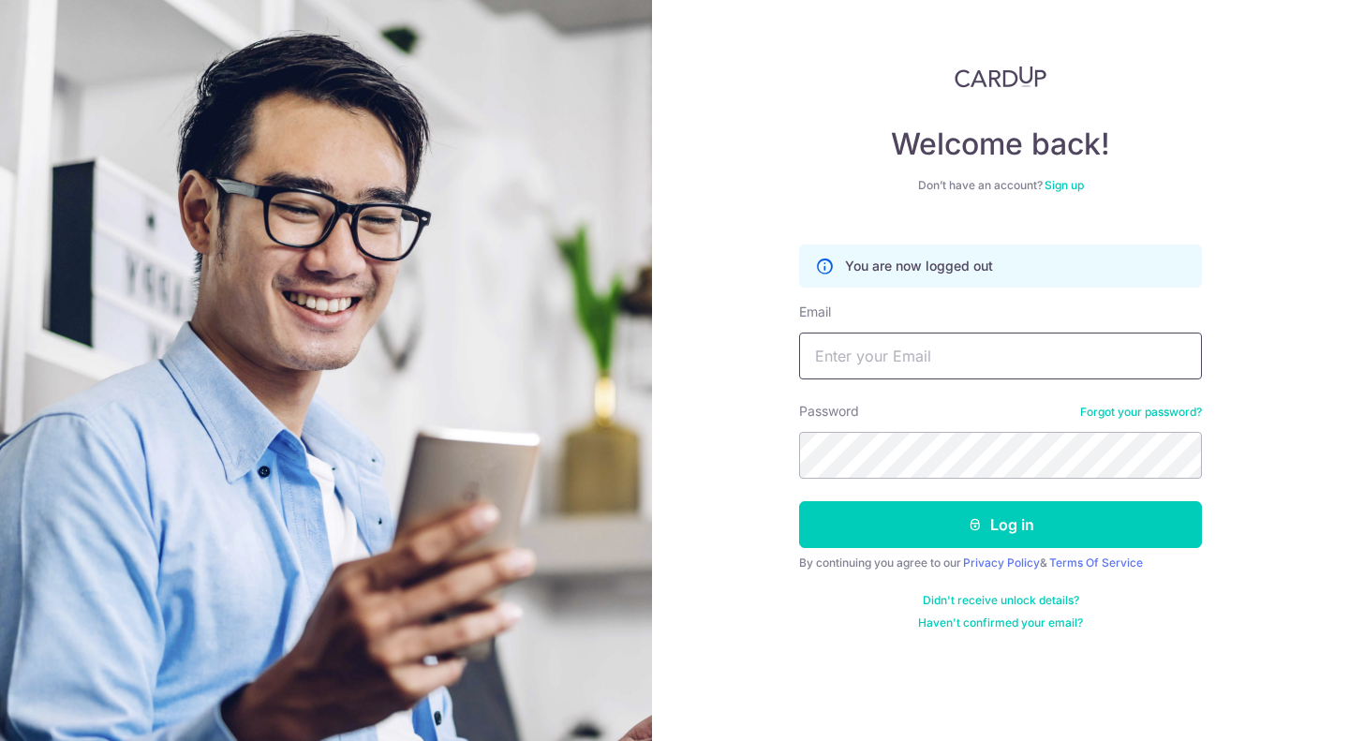
click at [917, 354] on input "Email" at bounding box center [1000, 356] width 403 height 47
click at [923, 363] on input "Email" at bounding box center [1000, 356] width 403 height 47
click at [1077, 371] on input "[EMAIL_ADDRESS][DOMAIN_NAME]." at bounding box center [1000, 356] width 403 height 47
type input "[EMAIL_ADDRESS][DOMAIN_NAME]"
drag, startPoint x: 1276, startPoint y: 487, endPoint x: 1264, endPoint y: 499, distance: 17.2
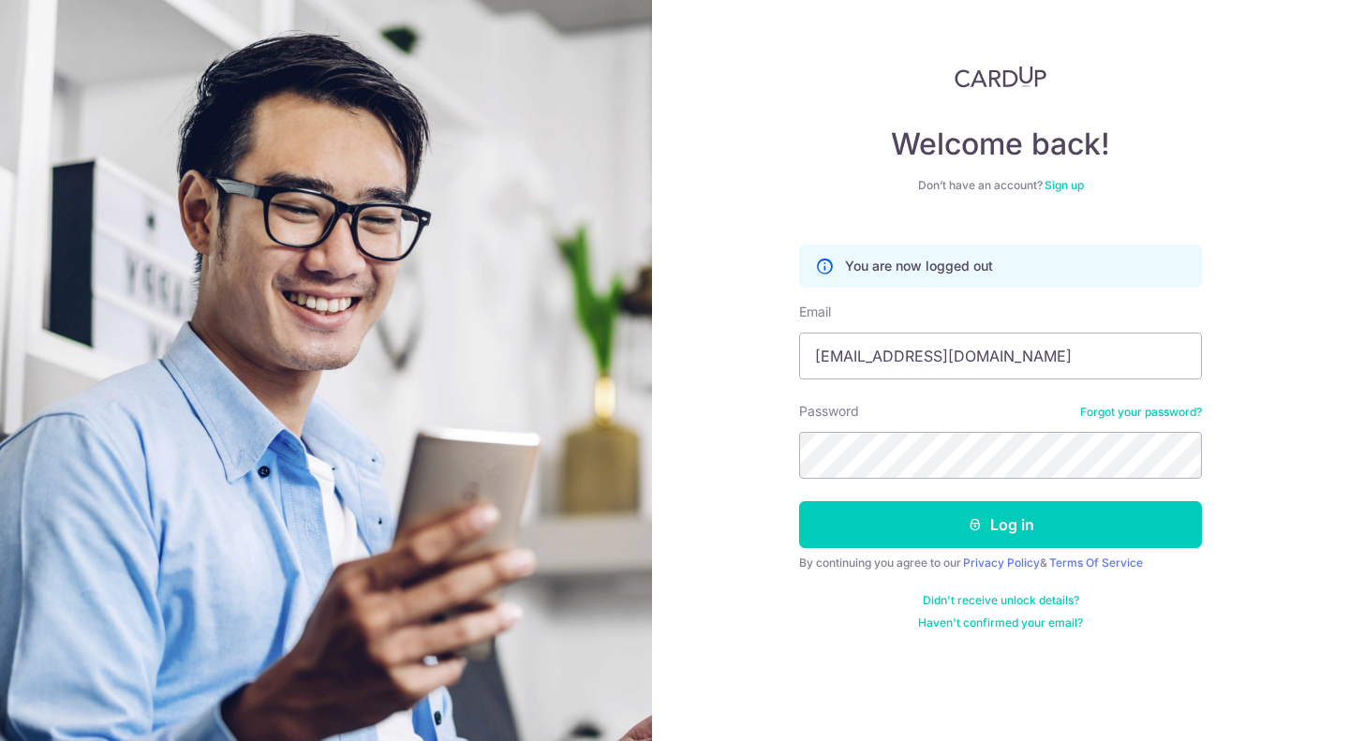
click at [1276, 487] on div "Welcome back! Don’t have an account? Sign up You are now logged out Email [EMAI…" at bounding box center [1000, 370] width 697 height 741
click at [1105, 531] on button "Log in" at bounding box center [1000, 524] width 403 height 47
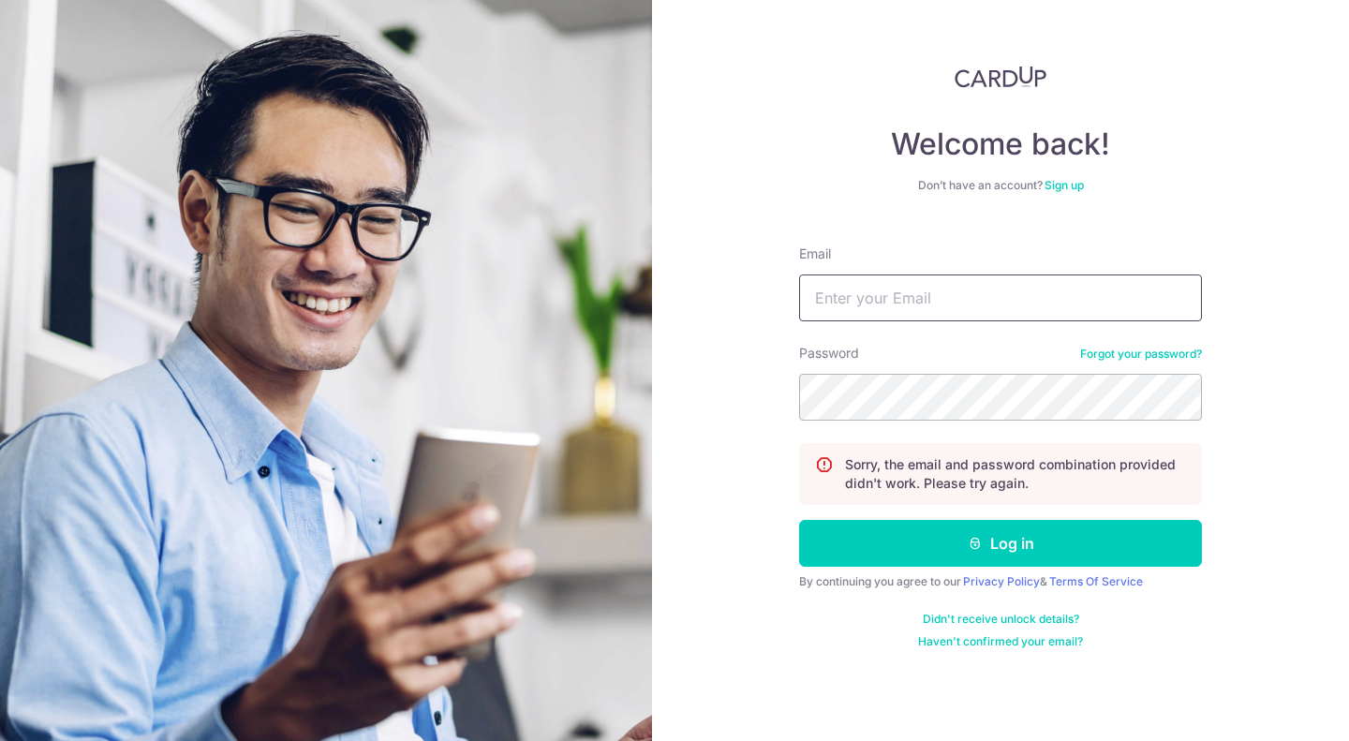
click at [900, 288] on input "Email" at bounding box center [1000, 298] width 403 height 47
type input "[EMAIL_ADDRESS][DOMAIN_NAME]"
click at [727, 380] on div "Welcome back! Don’t have an account? Sign up Email [EMAIL_ADDRESS][DOMAIN_NAME]…" at bounding box center [1000, 370] width 697 height 741
click at [730, 452] on div "Welcome back! Don’t have an account? Sign up Email pfschauner@gmail.com Passwor…" at bounding box center [1000, 370] width 697 height 741
click at [1029, 537] on button "Log in" at bounding box center [1000, 543] width 403 height 47
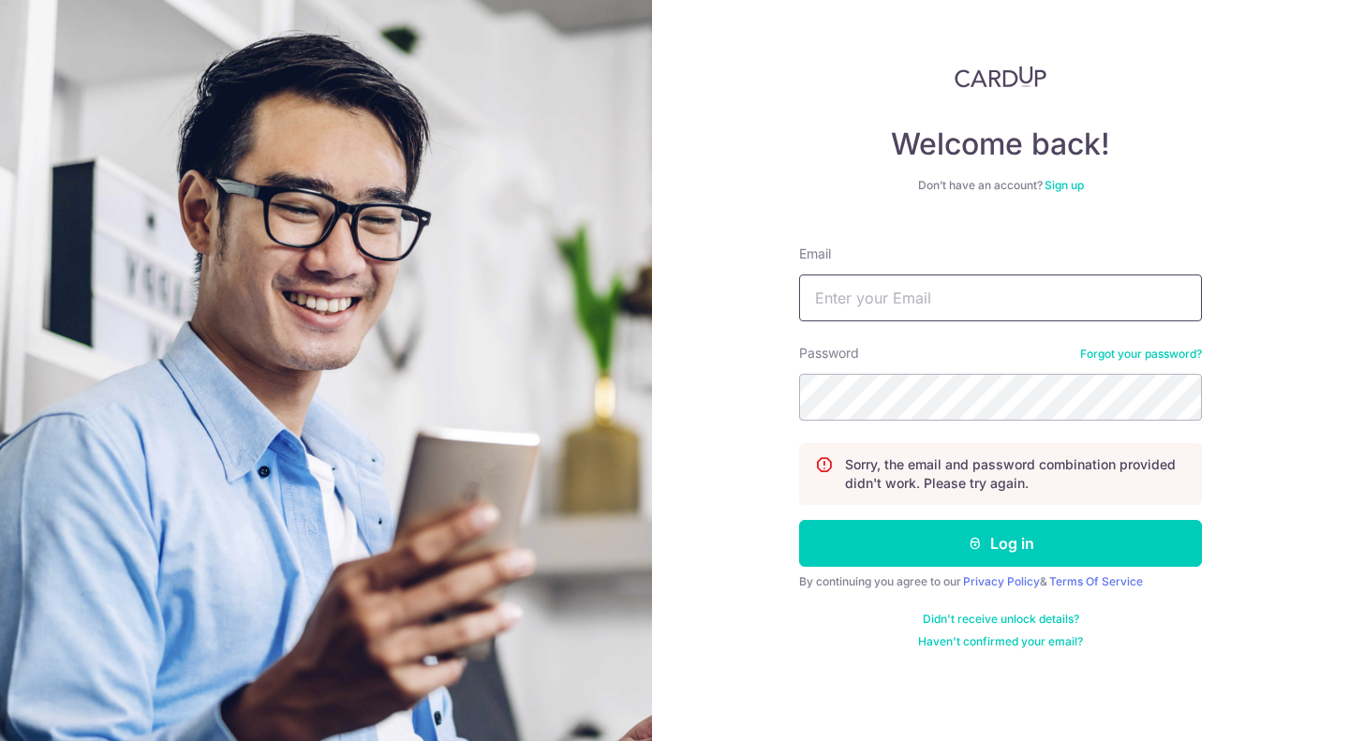
click at [938, 288] on input "Email" at bounding box center [1000, 298] width 403 height 47
type input "[EMAIL_ADDRESS][DOMAIN_NAME]"
click at [1245, 463] on div "Welcome back! Don’t have an account? Sign up Email [EMAIL_ADDRESS][DOMAIN_NAME]…" at bounding box center [1000, 370] width 697 height 741
click at [982, 566] on button "Log in" at bounding box center [1000, 543] width 403 height 47
click at [937, 286] on input "Email" at bounding box center [1000, 298] width 403 height 47
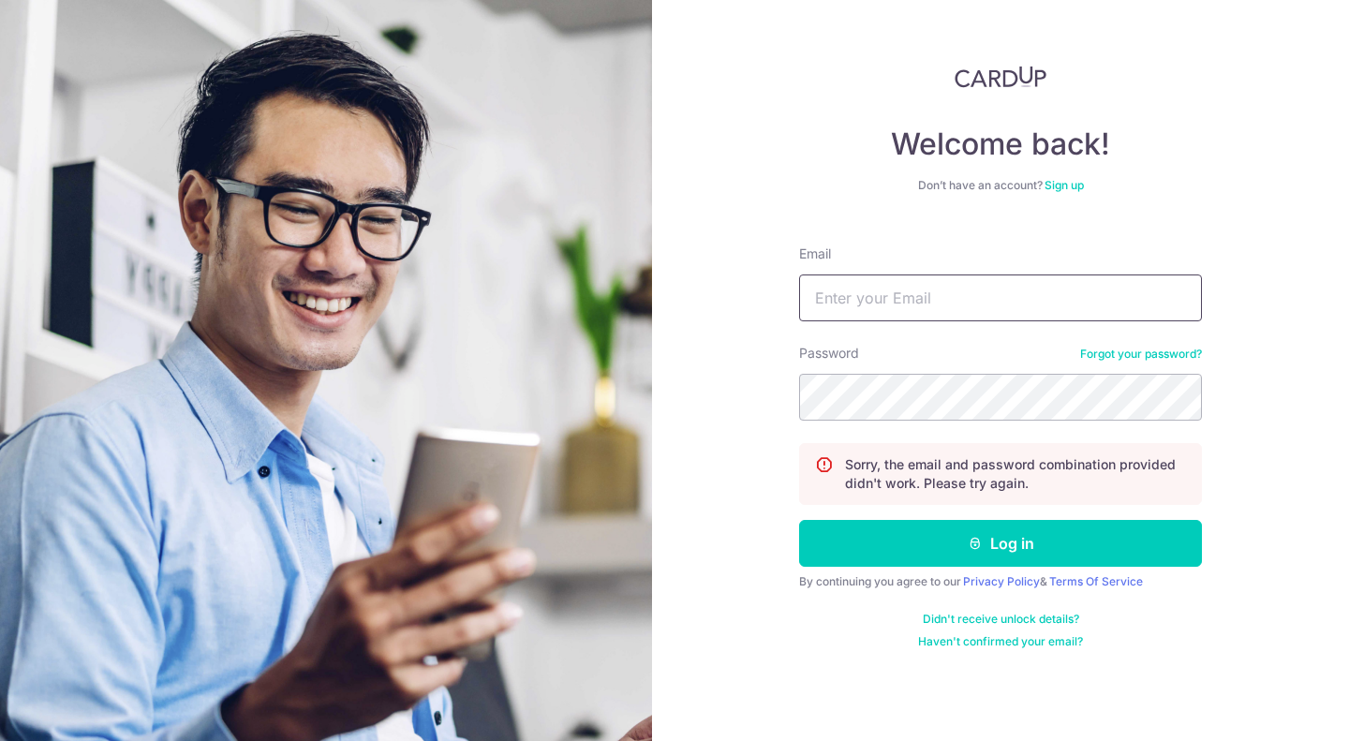
type input "[EMAIL_ADDRESS][DOMAIN_NAME]"
click at [612, 390] on section "Welcome back! Don’t have an account? Sign up Email [EMAIL_ADDRESS][DOMAIN_NAME]…" at bounding box center [674, 370] width 1349 height 741
click at [781, 436] on div "Welcome back! Don’t have an account? Sign up Email [EMAIL_ADDRESS][DOMAIN_NAME]…" at bounding box center [1000, 370] width 697 height 741
click at [998, 533] on button "Log in" at bounding box center [1000, 543] width 403 height 47
click at [1109, 339] on form "Email Password Forgot your password? Sorry, the email and password combination …" at bounding box center [1000, 440] width 403 height 419
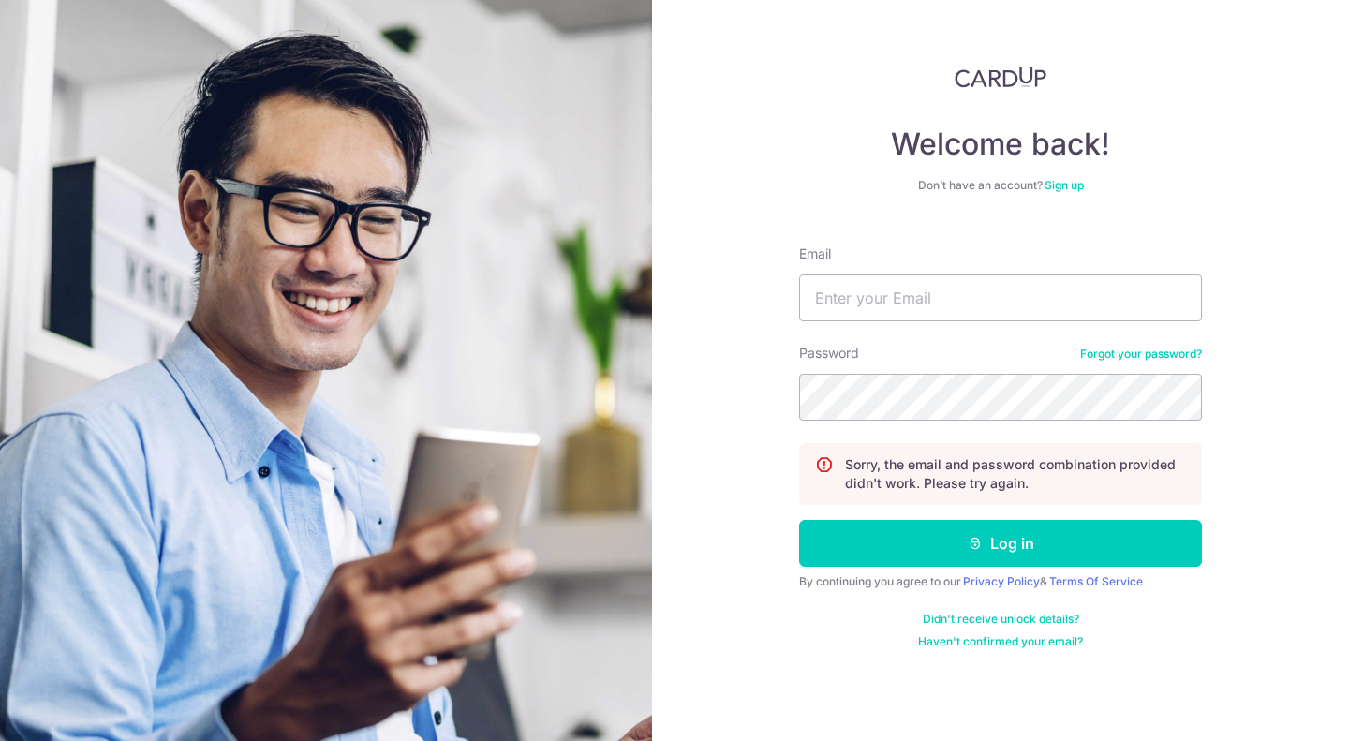
click at [1118, 349] on link "Forgot your password?" at bounding box center [1141, 354] width 122 height 15
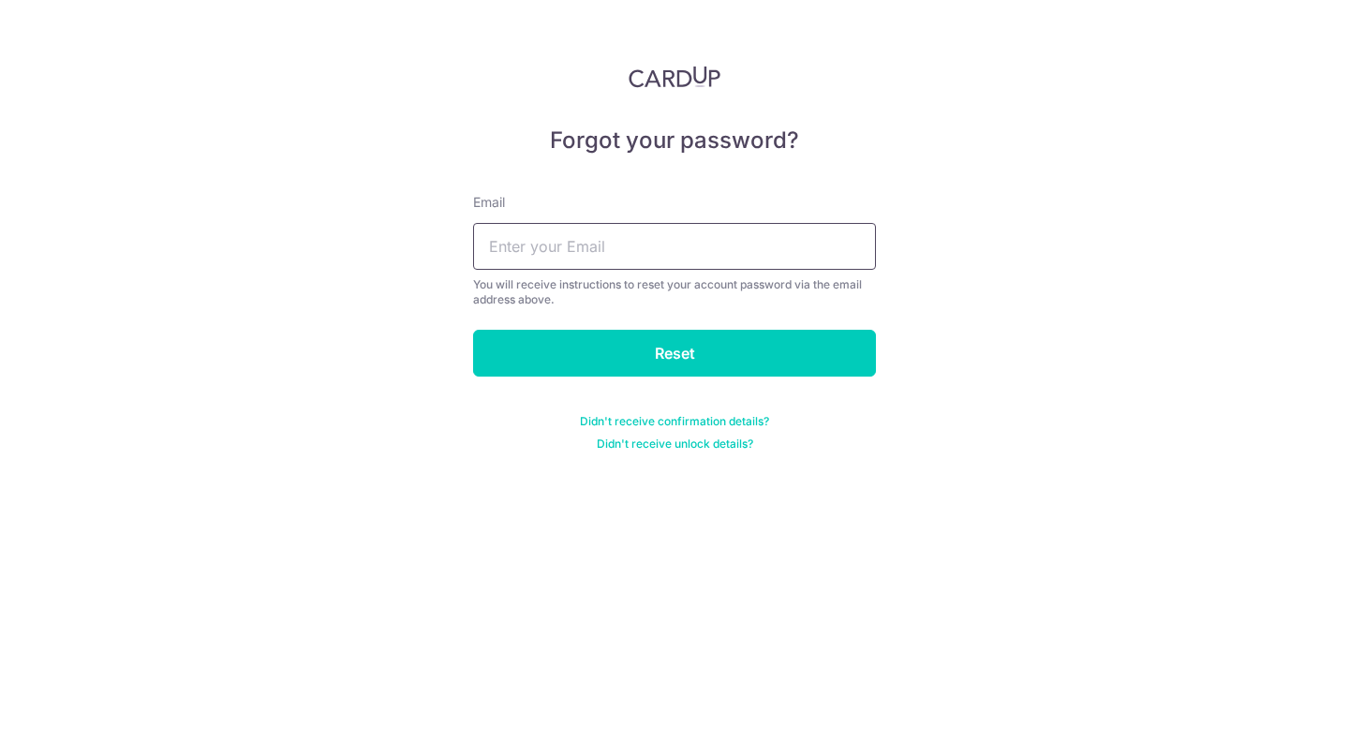
click at [601, 239] on input "text" at bounding box center [674, 246] width 403 height 47
type input "[EMAIL_ADDRESS][DOMAIN_NAME]"
click at [674, 357] on input "Reset" at bounding box center [674, 353] width 403 height 47
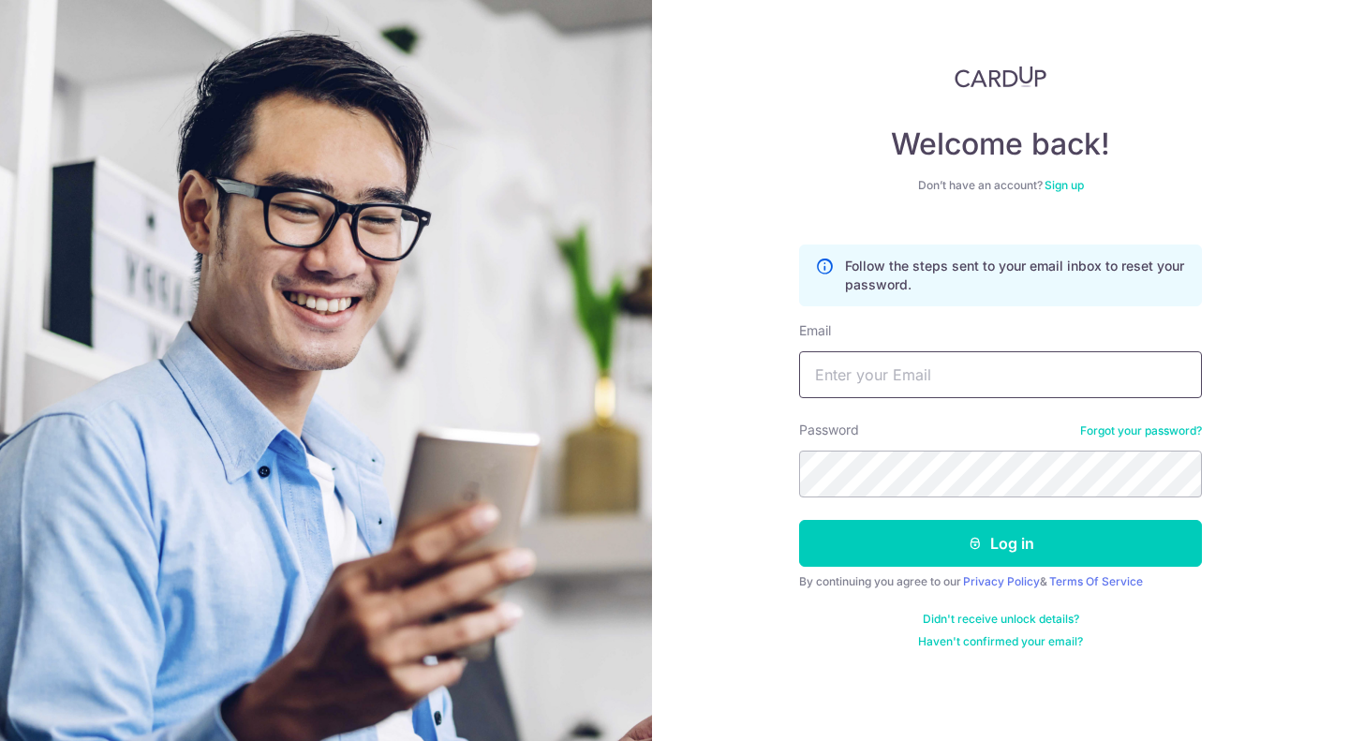
click at [881, 376] on input "Email" at bounding box center [1000, 374] width 403 height 47
type input "[EMAIL_ADDRESS][DOMAIN_NAME]"
drag, startPoint x: 1078, startPoint y: 447, endPoint x: 761, endPoint y: 447, distance: 316.7
click at [761, 447] on div "Welcome back! Don’t have an account? Sign up Follow the steps sent to your emai…" at bounding box center [1000, 370] width 697 height 741
click at [669, 461] on div "Welcome back! Don’t have an account? Sign up Follow the steps sent to your emai…" at bounding box center [1000, 370] width 697 height 741
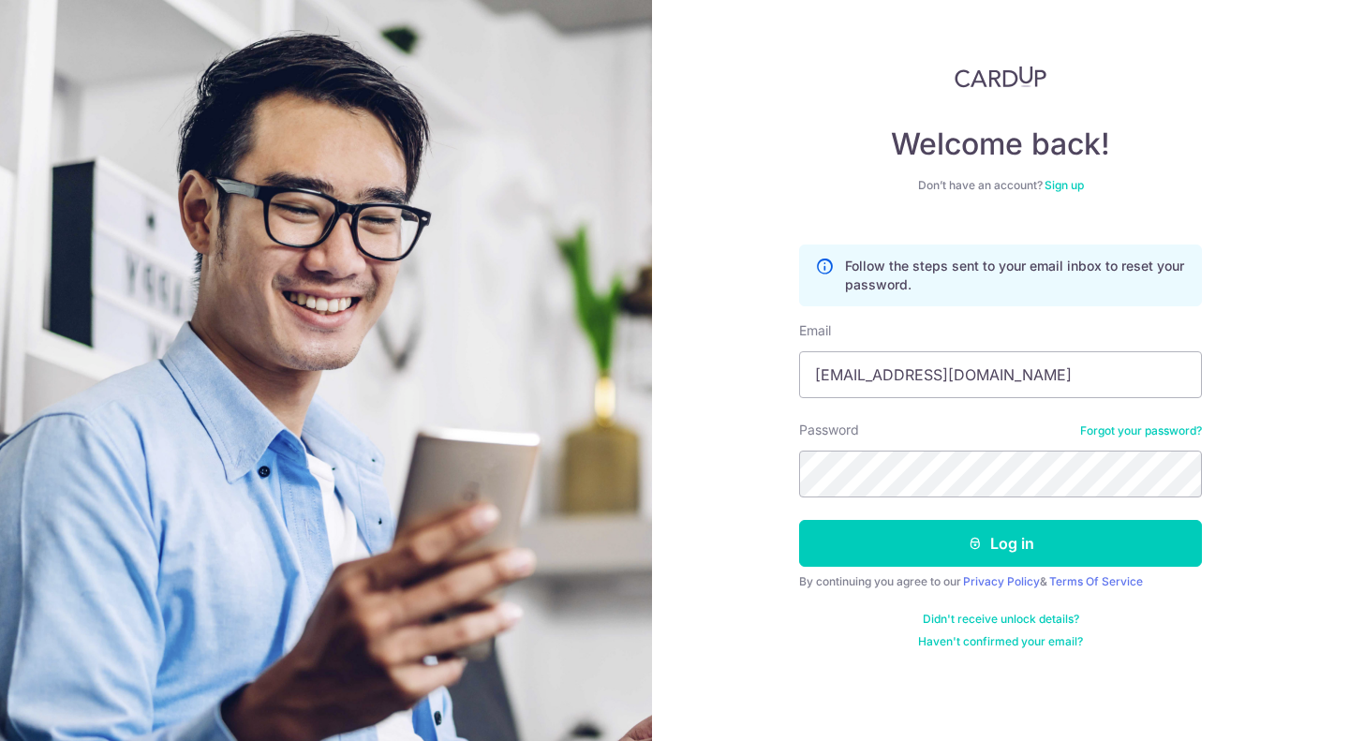
click at [737, 542] on div "Welcome back! Don’t have an account? Sign up Follow the steps sent to your emai…" at bounding box center [1000, 370] width 697 height 741
click at [958, 546] on button "Log in" at bounding box center [1000, 543] width 403 height 47
